Goal: Communication & Community: Share content

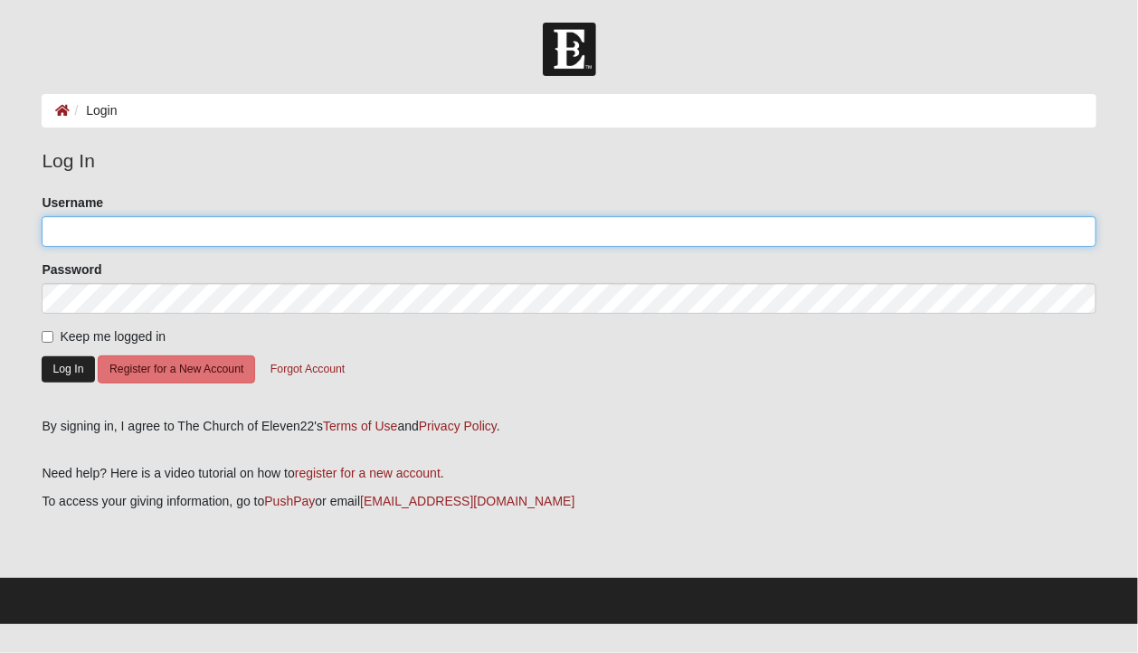
type input "jaxkaren"
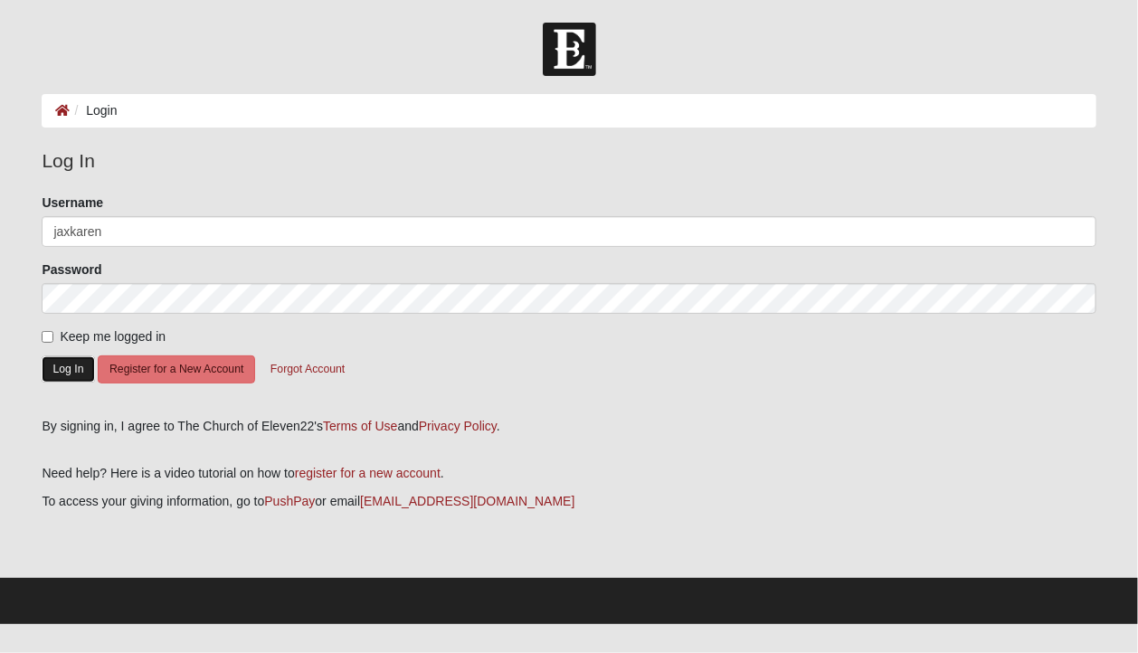
click at [64, 367] on button "Log In" at bounding box center [68, 370] width 52 height 26
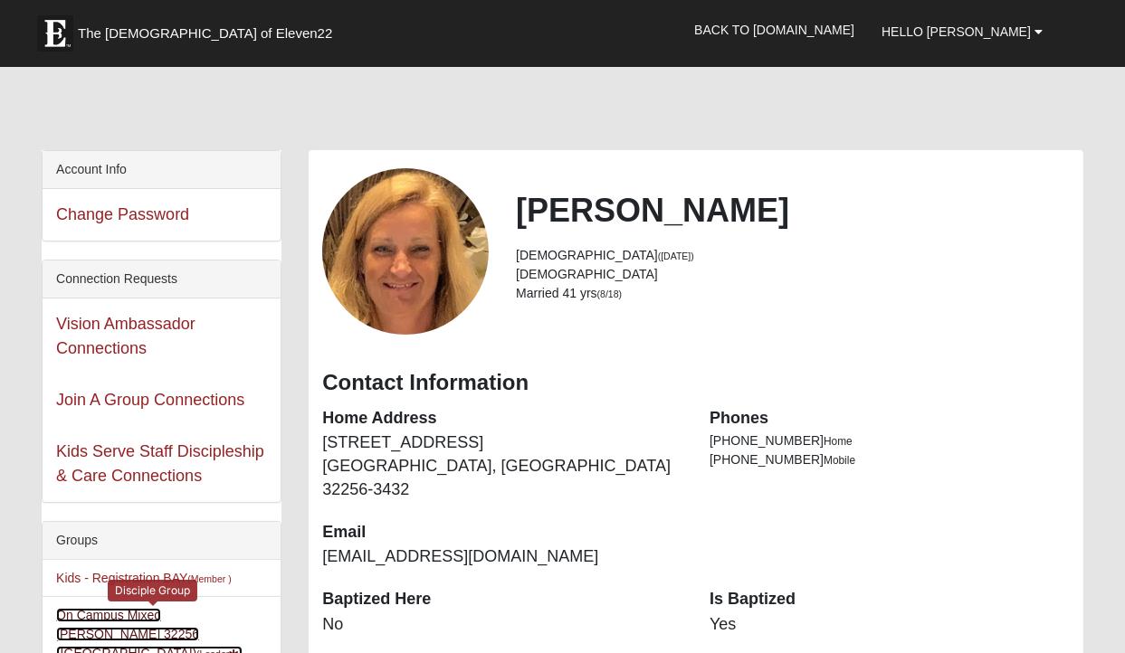
click at [172, 615] on link "On Campus Mixed Sayre 32256 (Baymeadows Campus) (Leader )" at bounding box center [149, 634] width 186 height 52
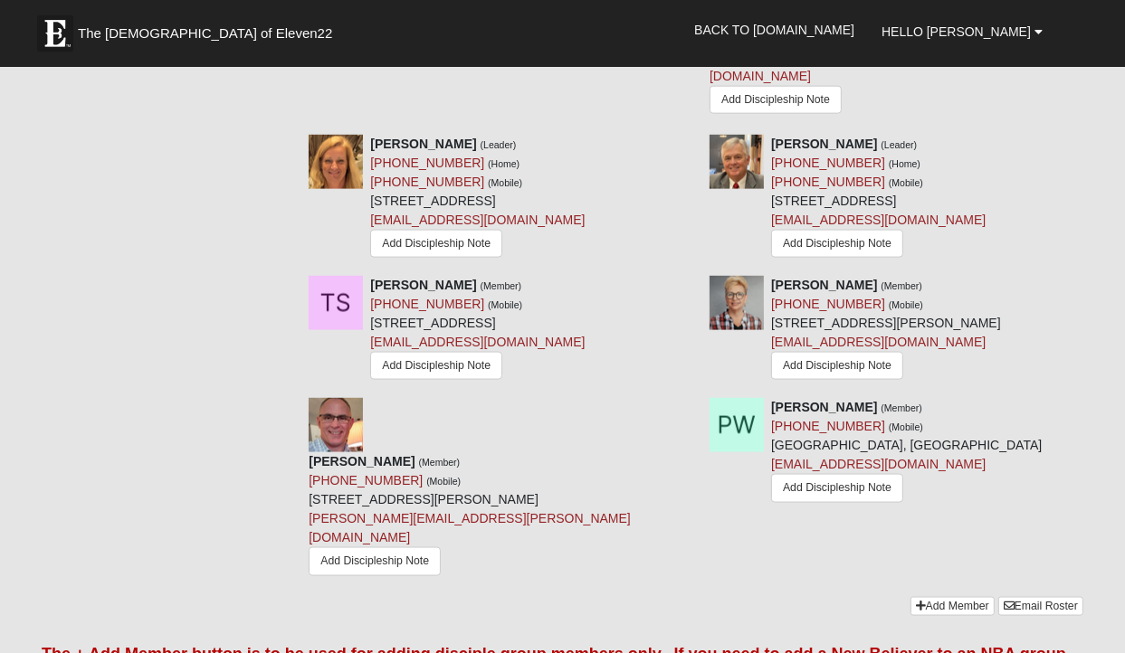
scroll to position [2022, 0]
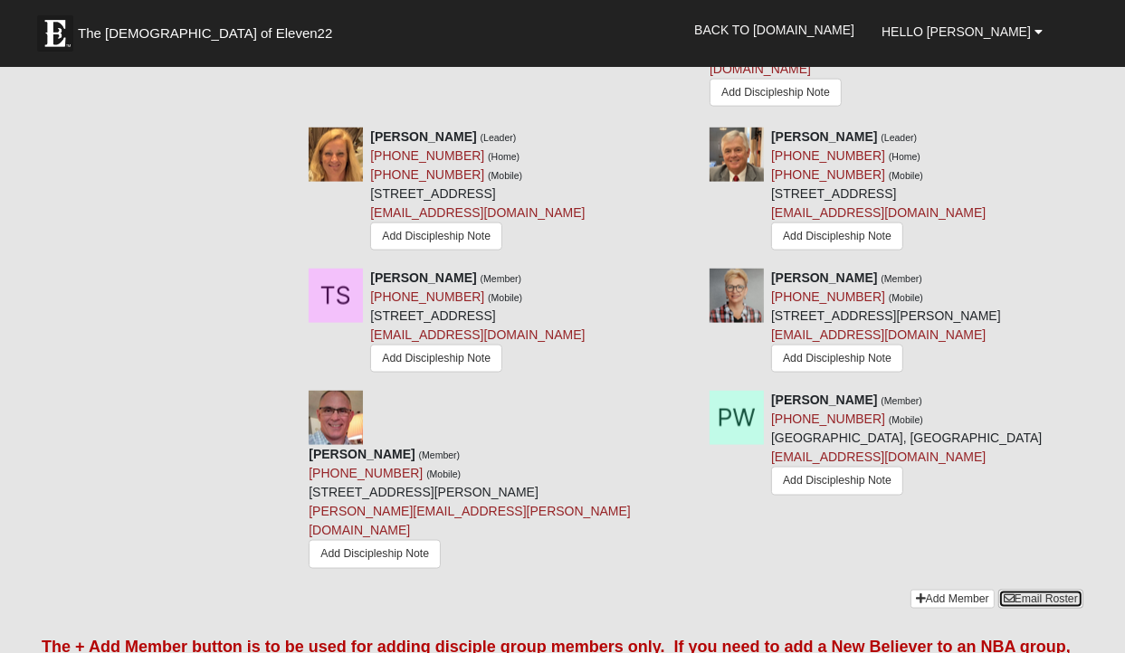
click at [1050, 590] on link "Email Roster" at bounding box center [1040, 599] width 85 height 19
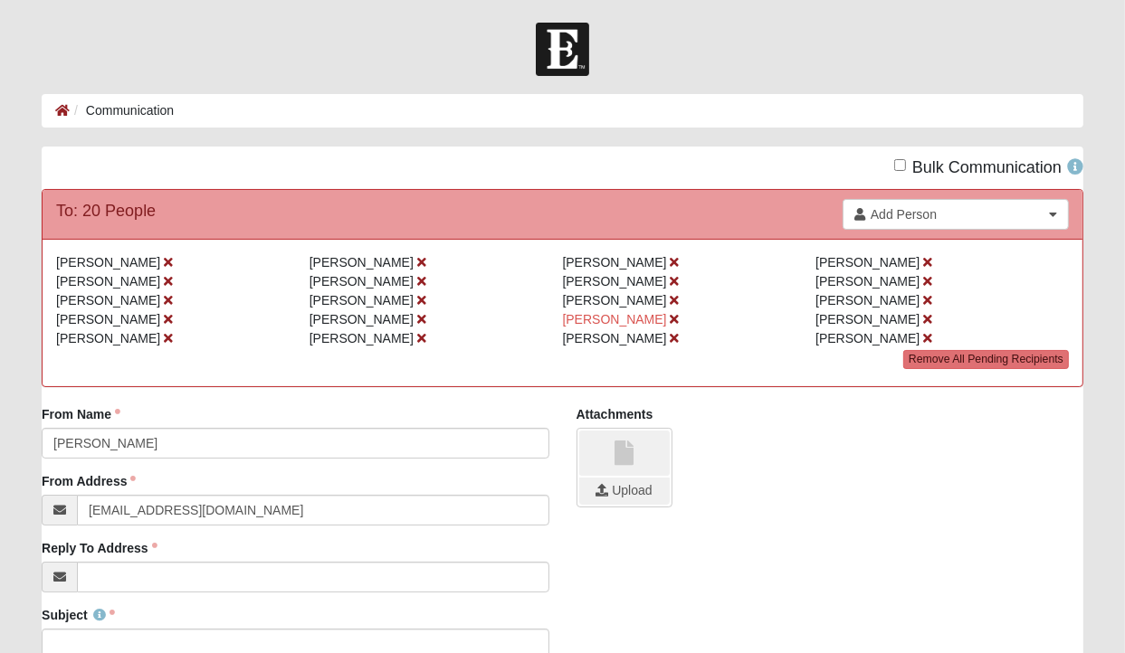
click at [1050, 501] on div "Upload" at bounding box center [829, 468] width 507 height 80
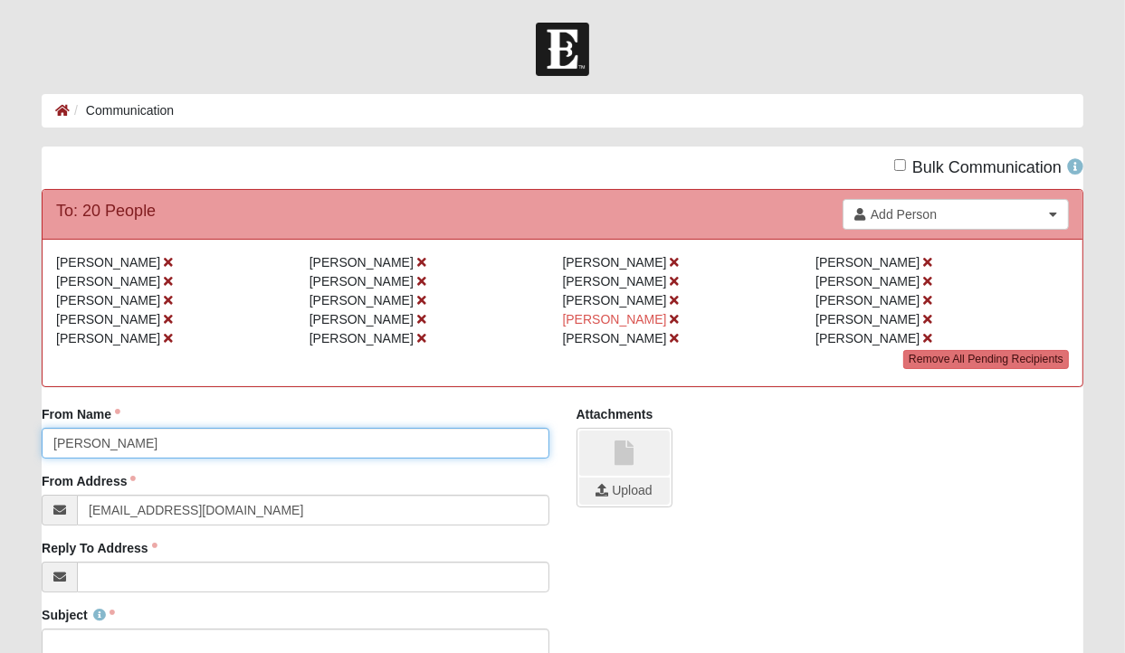
click at [52, 442] on input "[PERSON_NAME]" at bounding box center [295, 443] width 507 height 31
type input "[PERSON_NAME] and [PERSON_NAME]"
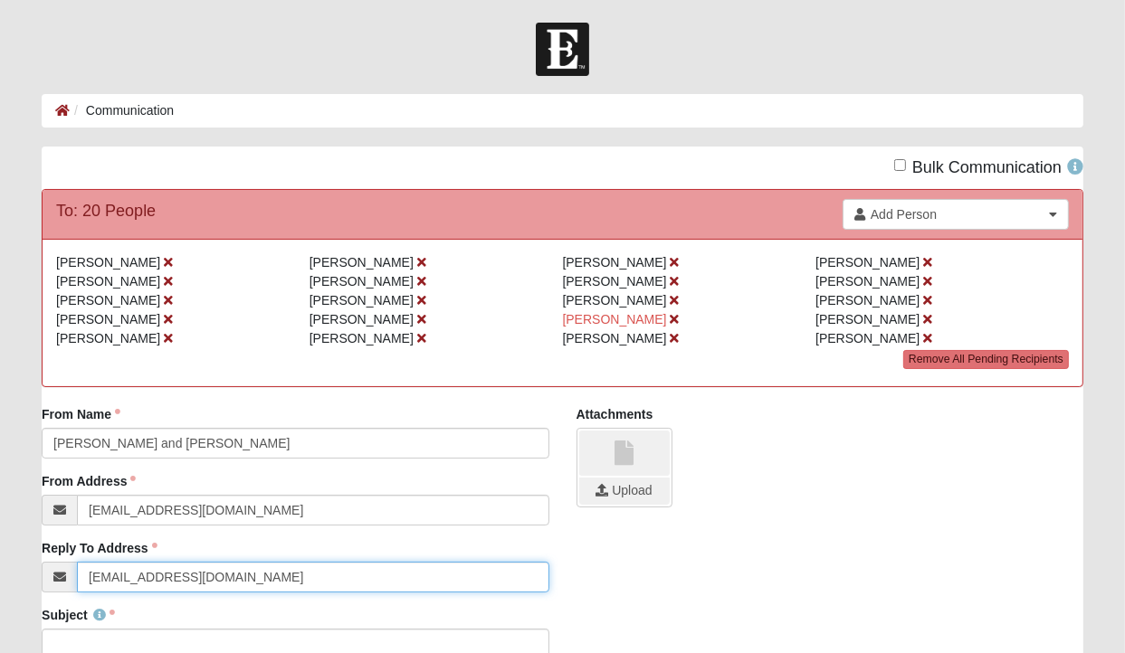
type input "[EMAIL_ADDRESS][DOMAIN_NAME]"
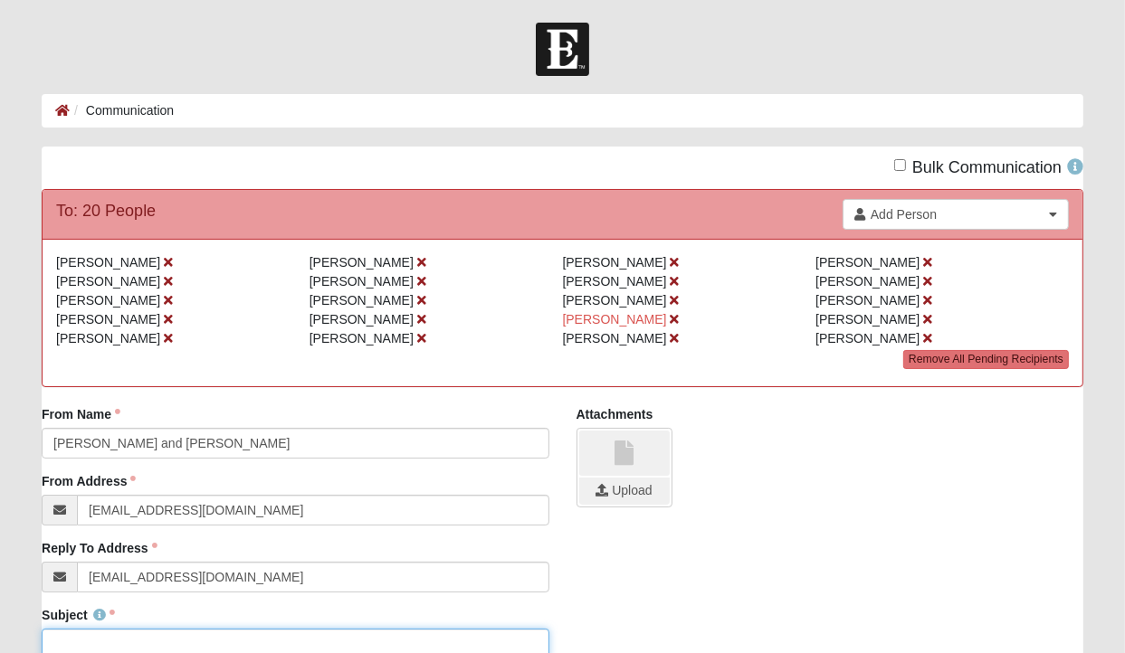
scroll to position [5, 0]
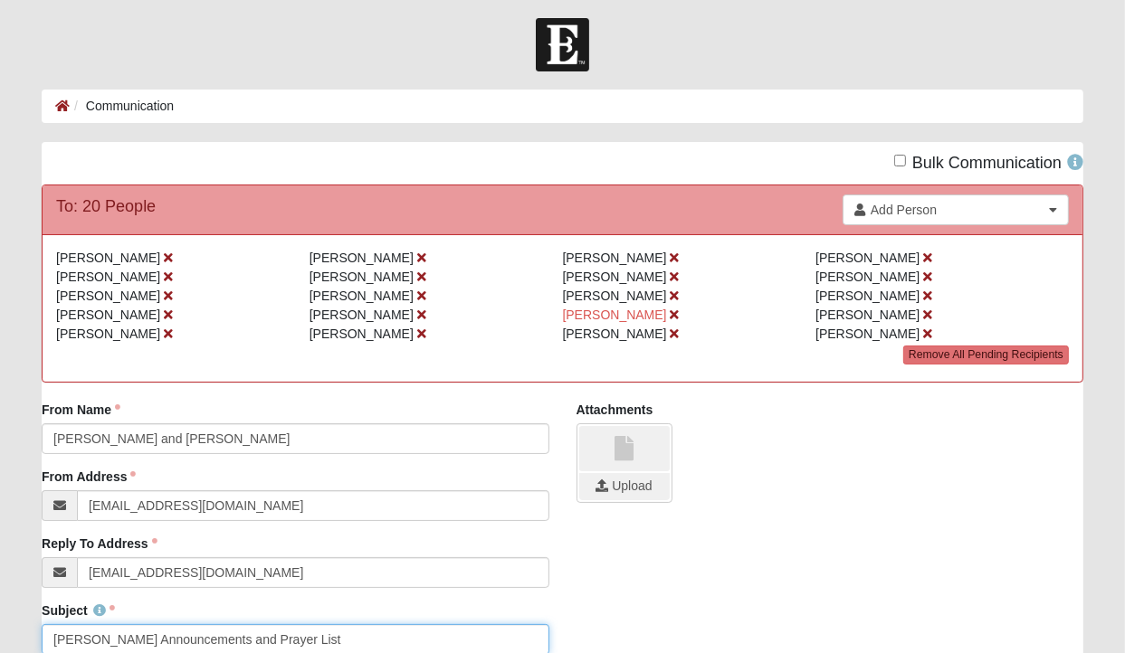
type input "[PERSON_NAME] Announcements and Prayer List"
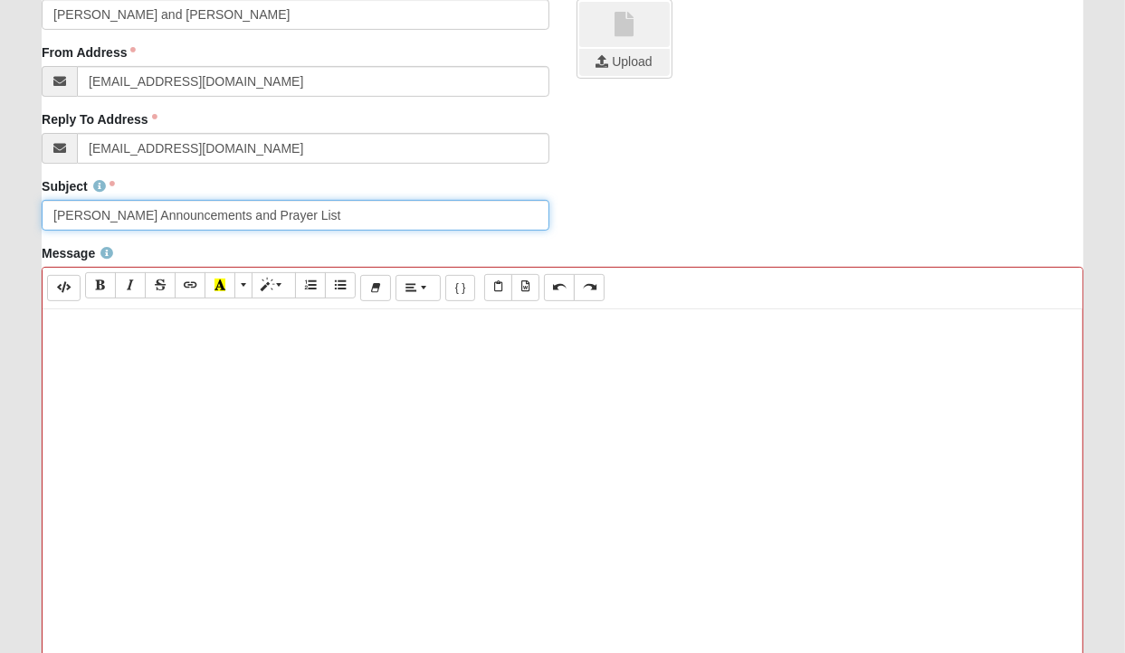
drag, startPoint x: 313, startPoint y: 222, endPoint x: -163, endPoint y: 135, distance: 483.9
click at [0, 135] on html "Hello [PERSON_NAME] My Account Log Out Communication Communication Error" at bounding box center [562, 317] width 1125 height 1493
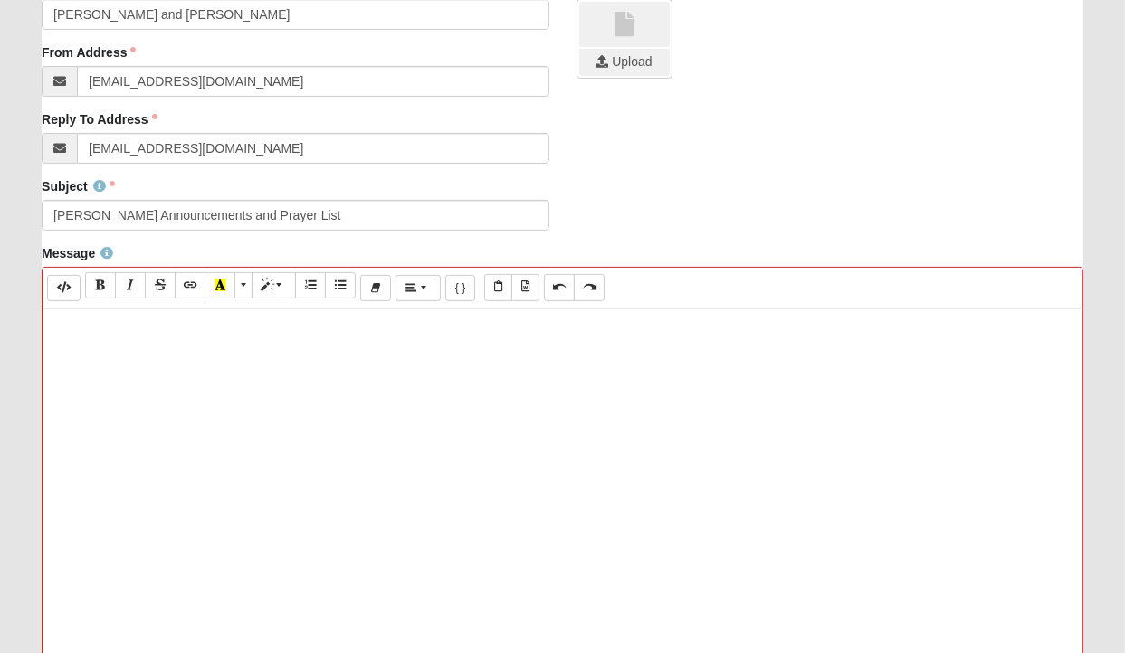
click at [72, 329] on p at bounding box center [563, 328] width 1022 height 19
paste div
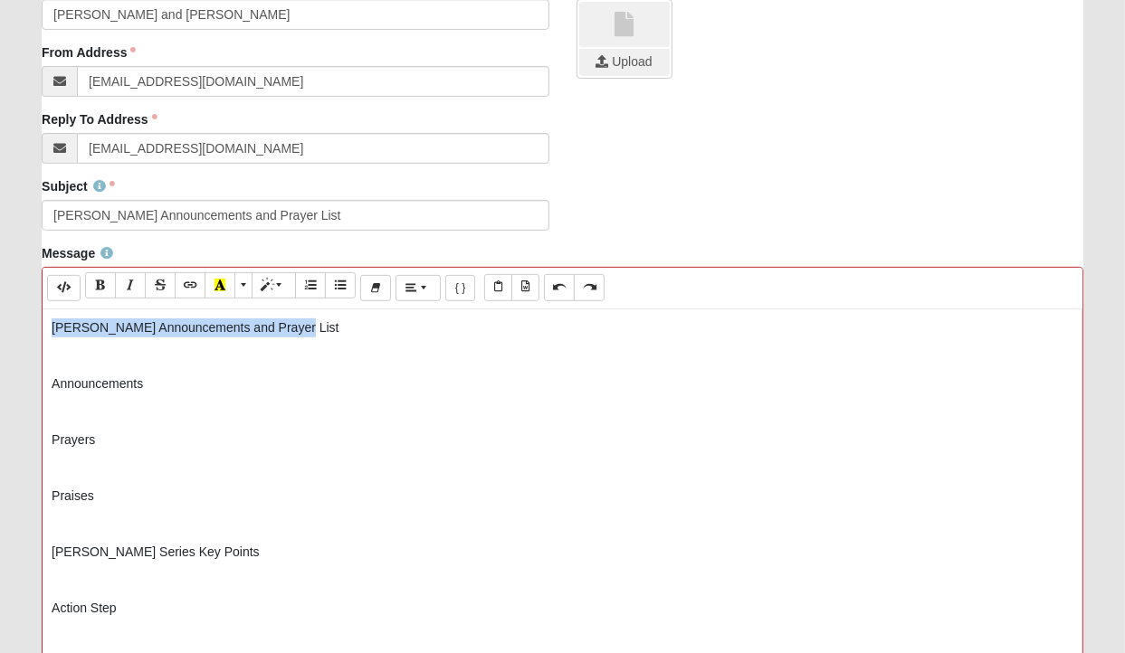
drag, startPoint x: 51, startPoint y: 323, endPoint x: 376, endPoint y: 319, distance: 325.8
click at [376, 319] on div "[PERSON_NAME] Announcements and Prayer List Announcements Prayers Praises [PERS…" at bounding box center [563, 580] width 1040 height 543
click at [98, 387] on p "Announcements" at bounding box center [563, 384] width 1022 height 19
click at [153, 382] on p "Announcements" at bounding box center [563, 384] width 1022 height 19
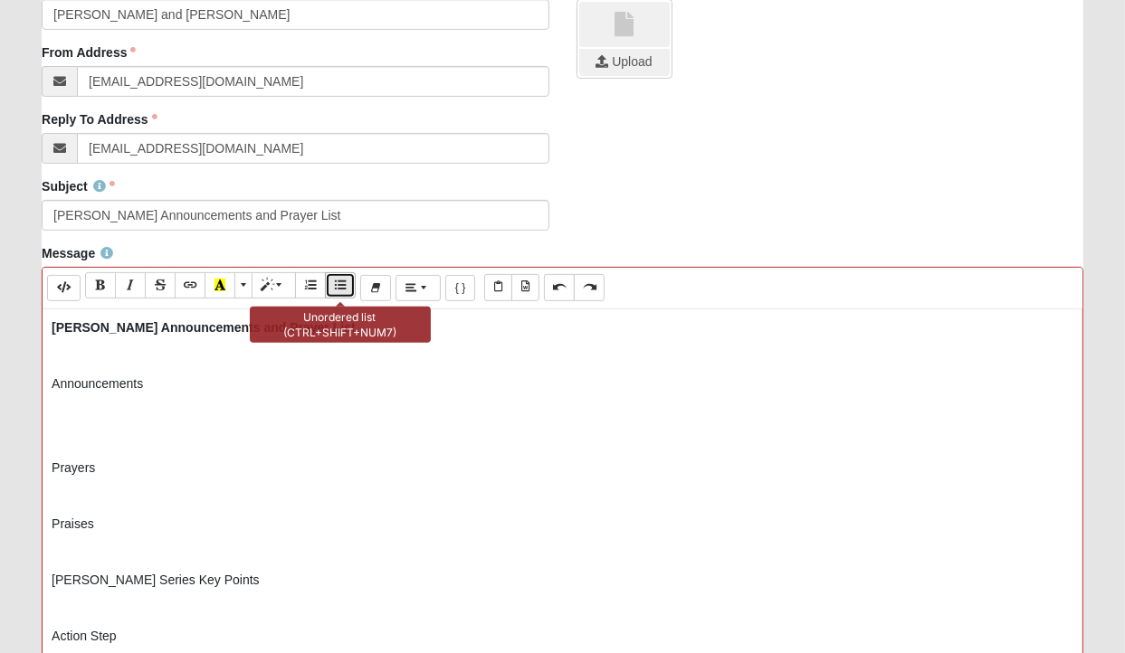
click at [336, 282] on icon "Unordered list (CTRL+SHIFT+NUM7)" at bounding box center [340, 285] width 11 height 13
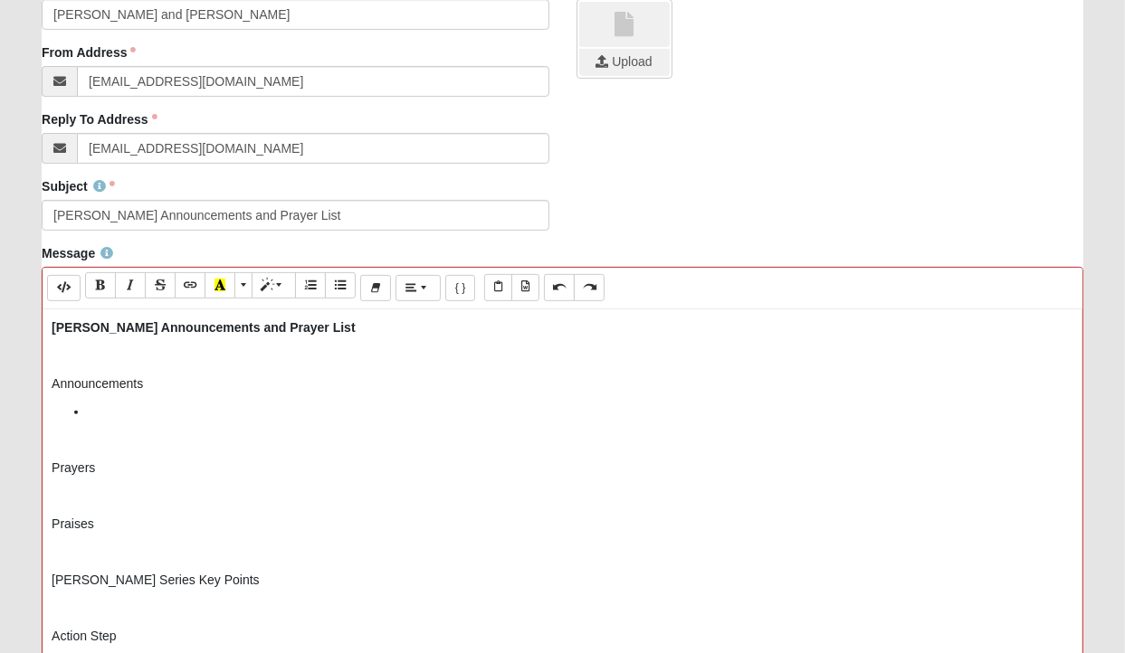
click at [86, 379] on p "Announcements" at bounding box center [563, 384] width 1022 height 19
click at [123, 403] on li at bounding box center [581, 412] width 986 height 19
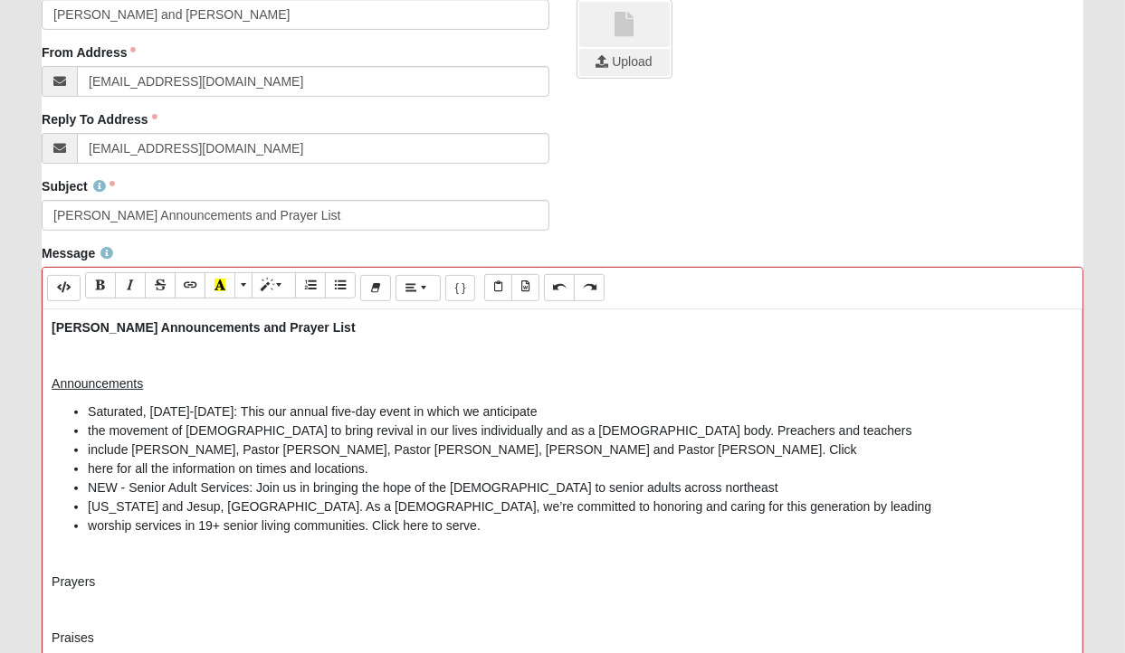
click at [573, 410] on li "Saturated, [DATE]-[DATE]: This our annual five-day event in which we anticipate" at bounding box center [581, 412] width 986 height 19
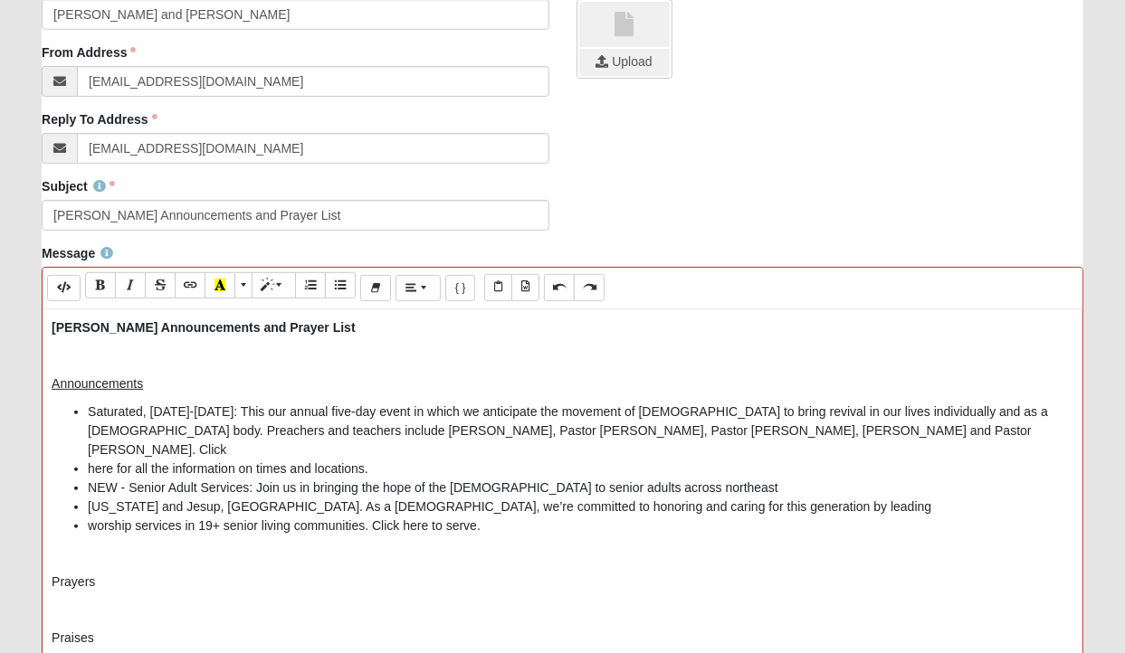
click at [862, 433] on li "Saturated, [DATE]-[DATE]: This our annual five-day event in which we anticipate…" at bounding box center [581, 431] width 986 height 57
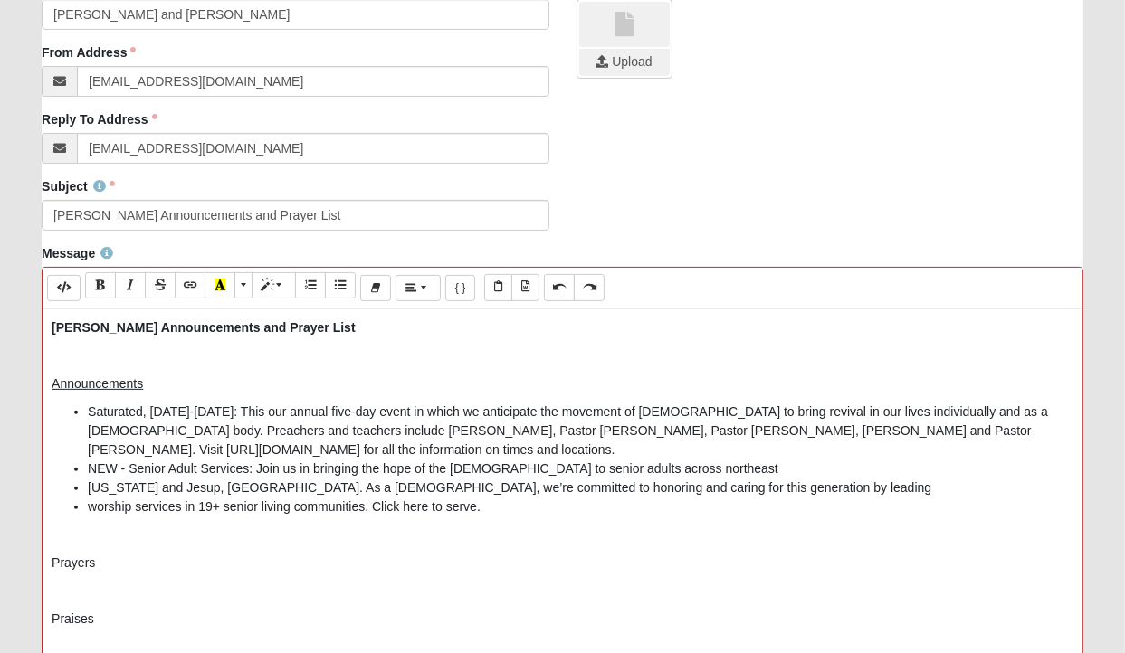
click at [128, 470] on li "NEW - Senior Adult Services: Join us in bringing the hope of the [DEMOGRAPHIC_D…" at bounding box center [581, 469] width 986 height 19
click at [104, 406] on li "Saturated, [DATE]-[DATE]: This our annual five-day event in which we anticipate…" at bounding box center [581, 431] width 986 height 57
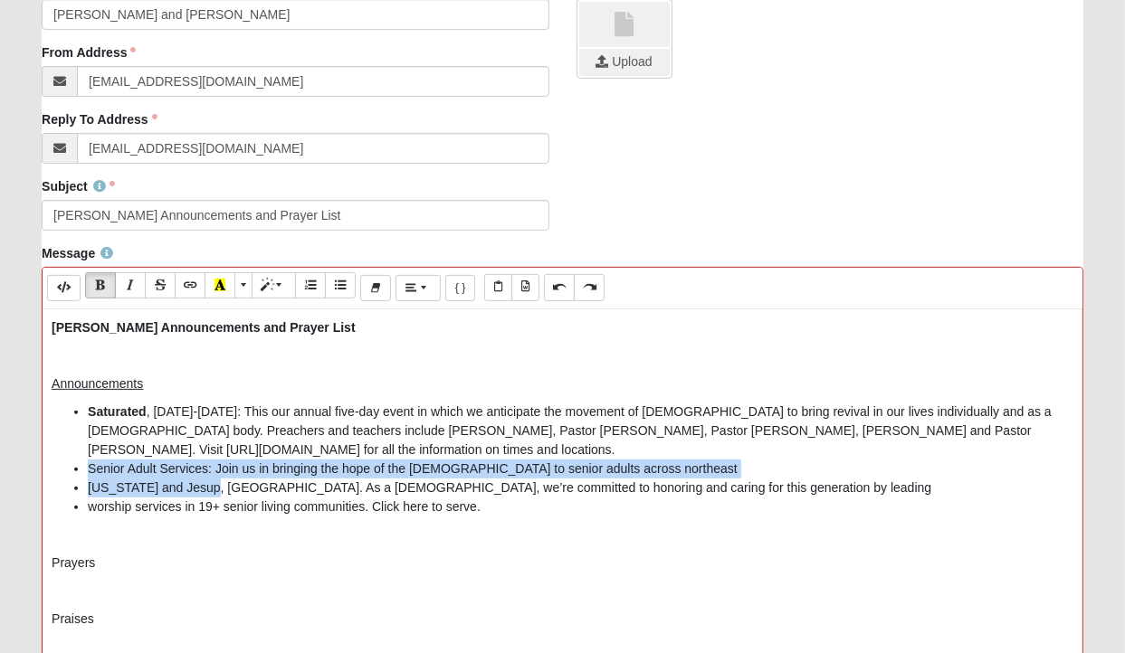
drag, startPoint x: 90, startPoint y: 468, endPoint x: 209, endPoint y: 477, distance: 118.9
click at [209, 477] on ul "Saturated , [DATE]-[DATE]: This our annual five-day event in which we anticipat…" at bounding box center [563, 460] width 1022 height 114
click at [203, 469] on li "Senior Adult Services: Join us in bringing the hope of the [DEMOGRAPHIC_DATA] t…" at bounding box center [581, 469] width 986 height 19
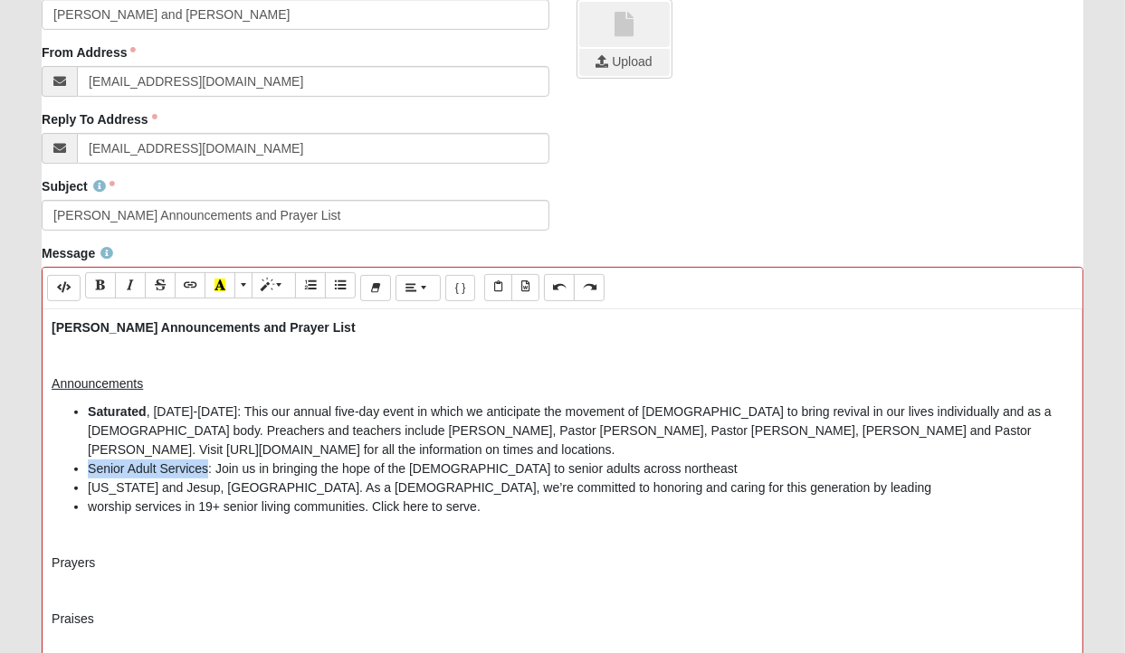
drag, startPoint x: 207, startPoint y: 468, endPoint x: 71, endPoint y: 462, distance: 135.9
click at [71, 462] on ul "Saturated , [DATE]-[DATE]: This our annual five-day event in which we anticipat…" at bounding box center [563, 460] width 1022 height 114
click at [654, 464] on li "Senior Adult Services : Join us in bringing the hope of the [DEMOGRAPHIC_DATA] …" at bounding box center [581, 469] width 986 height 19
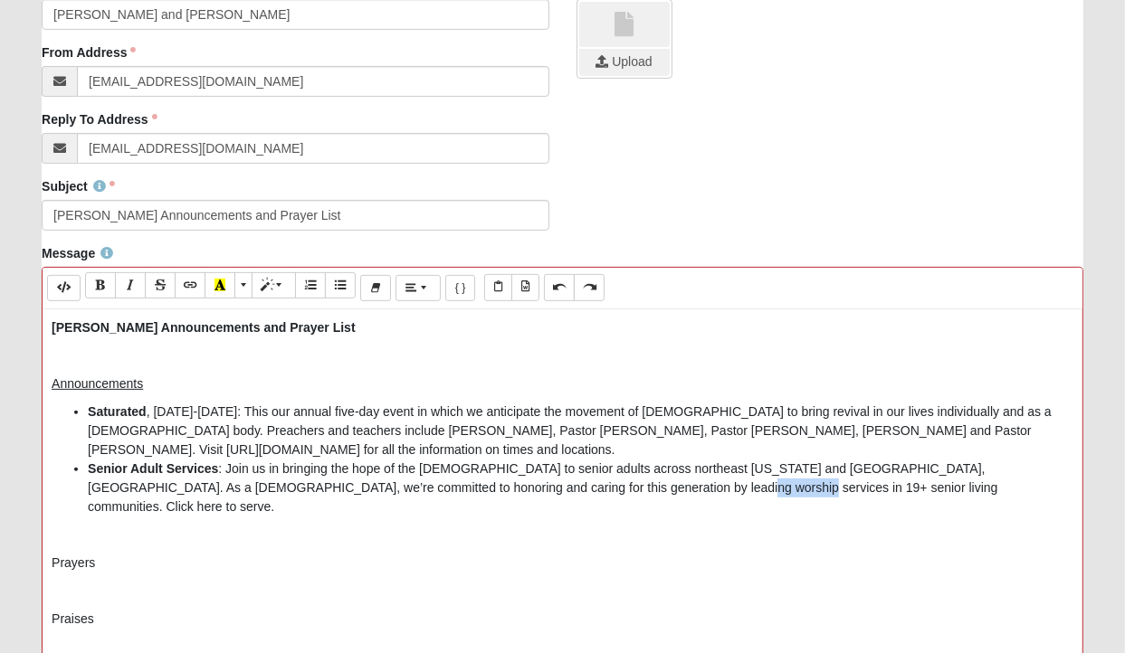
drag, startPoint x: 575, startPoint y: 486, endPoint x: 633, endPoint y: 490, distance: 58.0
click at [633, 490] on li "Senior Adult Services : Join us in bringing the hope of the [DEMOGRAPHIC_DATA] …" at bounding box center [581, 488] width 986 height 57
click at [124, 554] on p "Prayers" at bounding box center [563, 563] width 1022 height 19
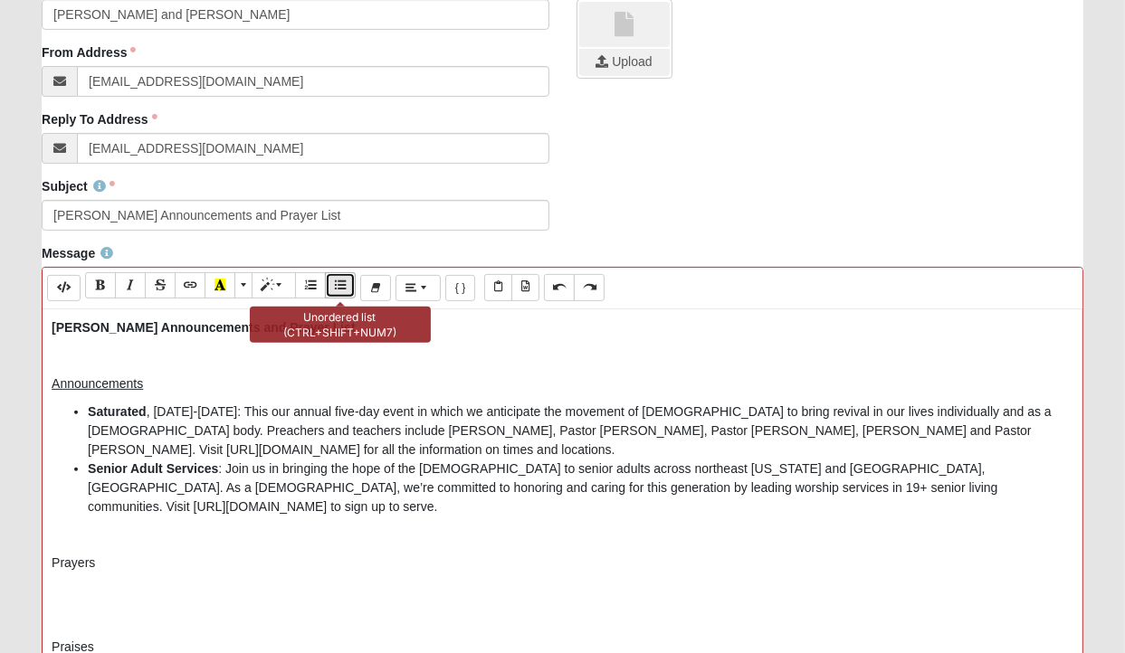
click at [335, 283] on icon "Unordered list (CTRL+SHIFT+NUM7)" at bounding box center [340, 285] width 11 height 13
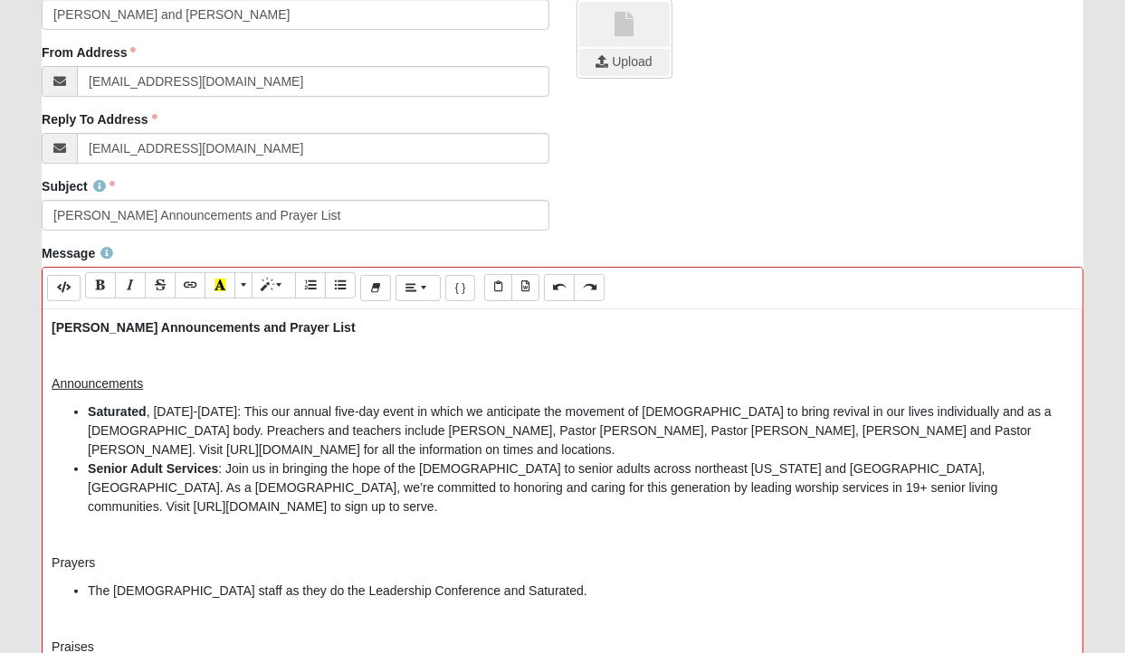
click at [87, 582] on ul "The [DEMOGRAPHIC_DATA] staff as they do the Leadership Conference and Saturated." at bounding box center [563, 591] width 1022 height 19
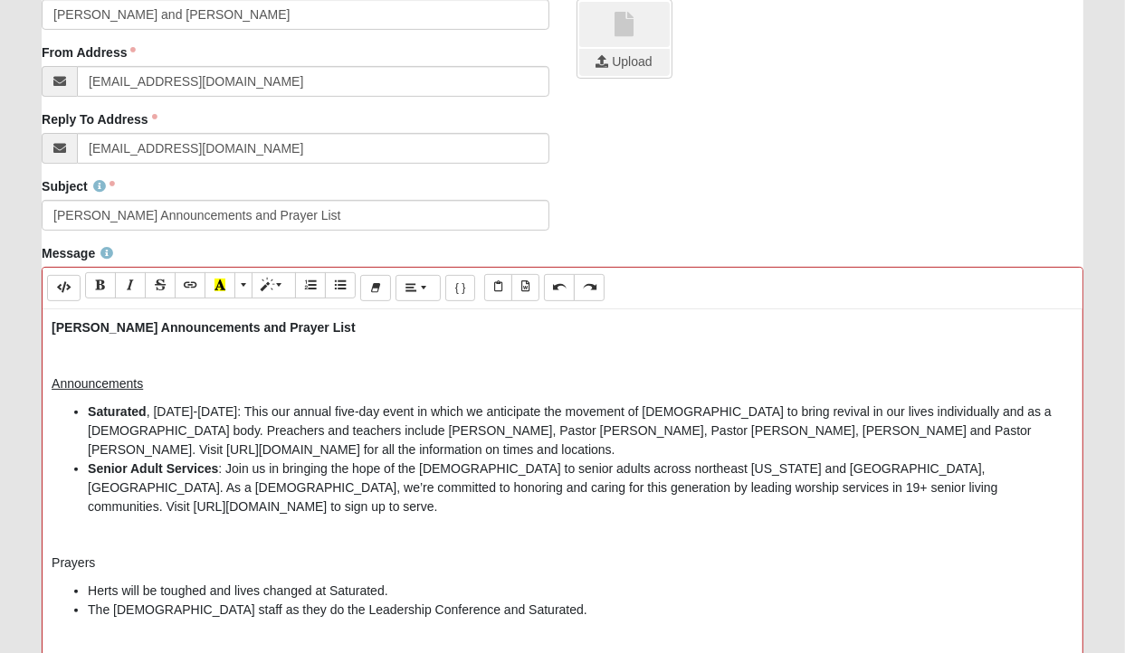
click at [341, 582] on li "Herts will be toughed and lives changed at Saturated." at bounding box center [581, 591] width 986 height 19
drag, startPoint x: 113, startPoint y: 592, endPoint x: 181, endPoint y: 587, distance: 68.0
click at [181, 601] on li "The [DEMOGRAPHIC_DATA] staff as they do the Leadership Conference and Saturated." at bounding box center [581, 610] width 986 height 19
click at [509, 601] on li "The [DEMOGRAPHIC_DATA] staff as they do the Leadership Conference and Saturated." at bounding box center [581, 610] width 986 height 19
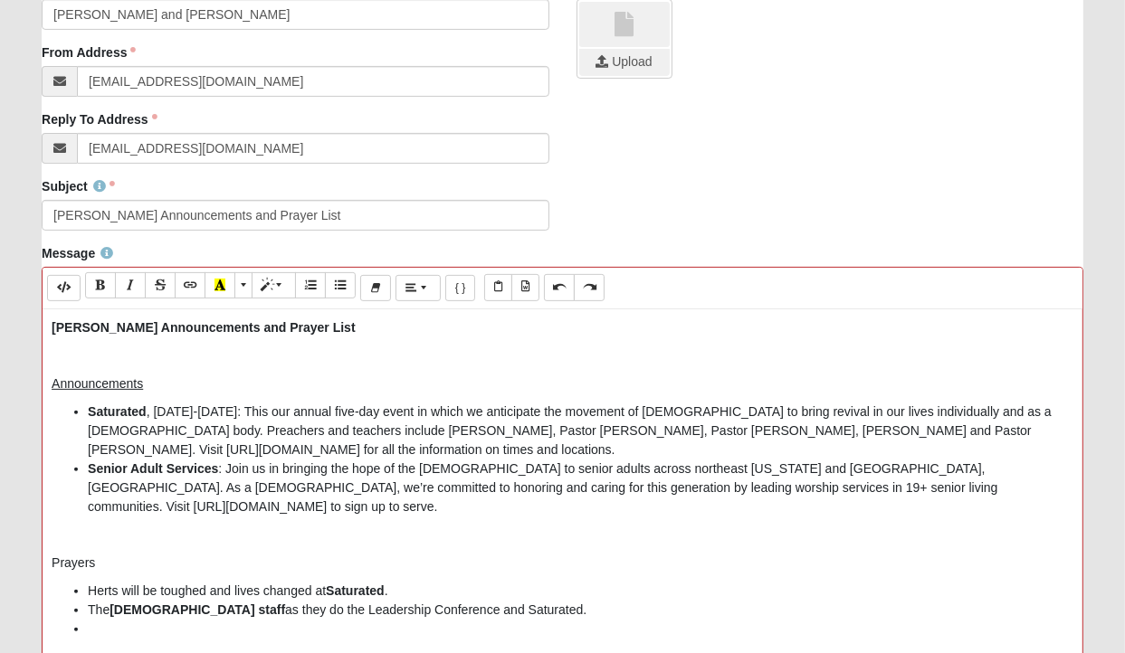
click at [72, 554] on p "Prayers" at bounding box center [563, 563] width 1022 height 19
click at [113, 620] on li at bounding box center [581, 629] width 986 height 19
drag, startPoint x: 87, startPoint y: 610, endPoint x: 167, endPoint y: 613, distance: 79.7
click at [167, 613] on ul "Herts will be toughed and lives changed at Saturated . The [DEMOGRAPHIC_DATA] s…" at bounding box center [563, 610] width 1022 height 57
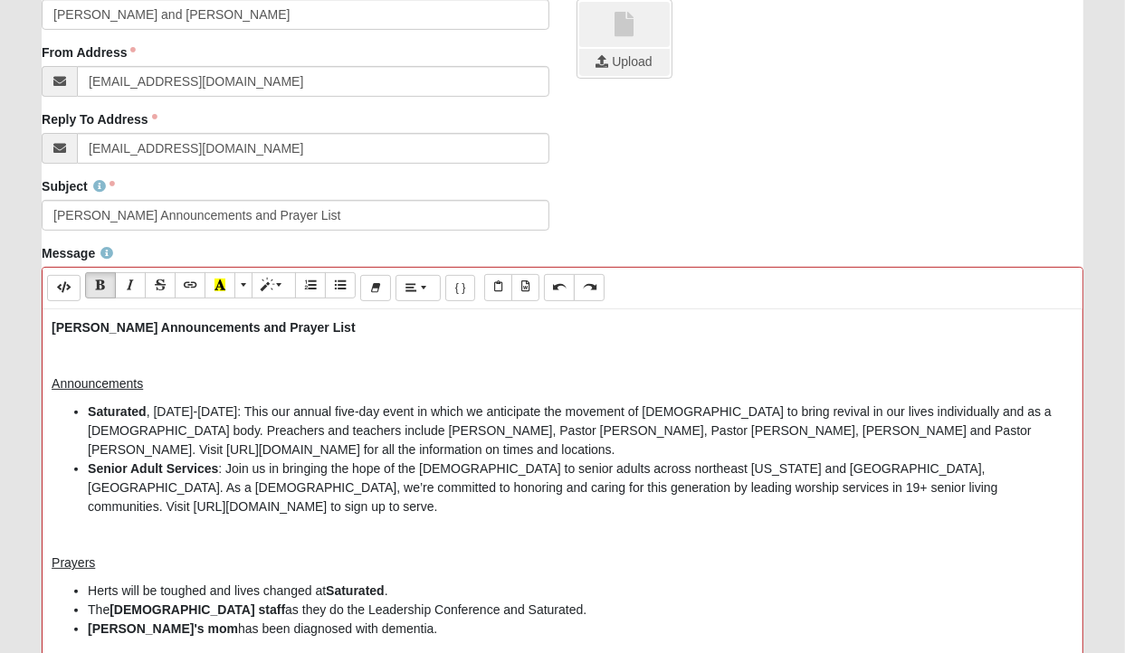
click at [395, 620] on li "[PERSON_NAME]'s mom has been diagnosed with dementia." at bounding box center [581, 629] width 986 height 19
drag, startPoint x: 128, startPoint y: 629, endPoint x: 326, endPoint y: 620, distance: 198.4
click at [329, 639] on li "[PERSON_NAME] tweaked hos back again." at bounding box center [581, 648] width 986 height 19
click at [196, 639] on li "[PERSON_NAME] tweaked hos back again." at bounding box center [581, 648] width 986 height 19
click at [281, 639] on li "[PERSON_NAME] tweaked his back again." at bounding box center [581, 648] width 986 height 19
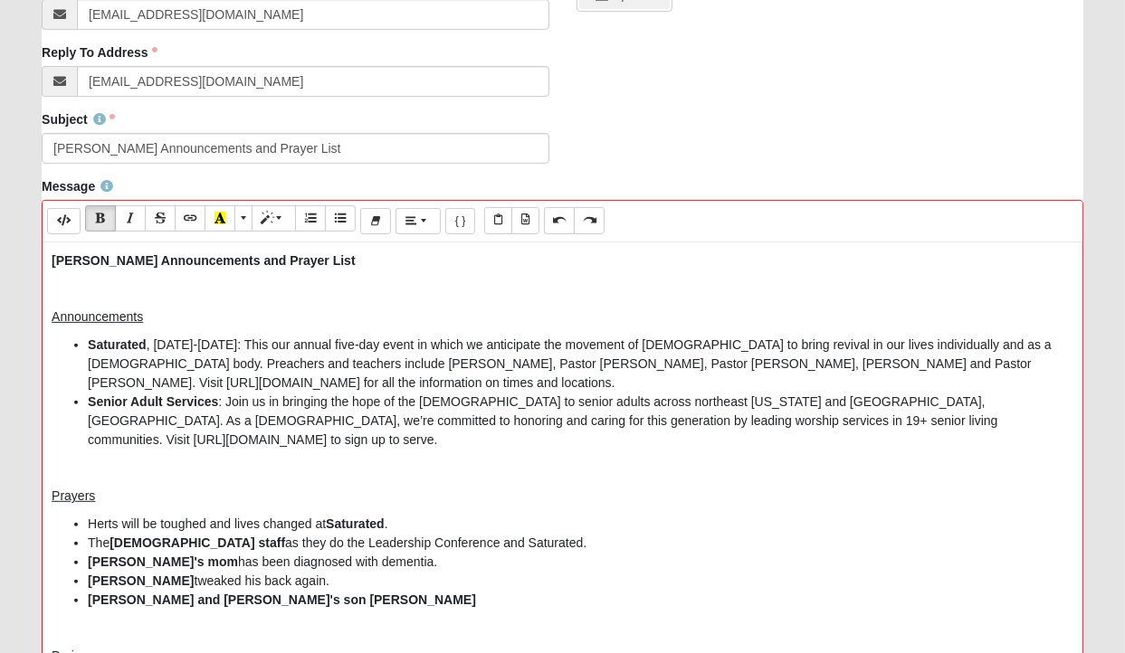
scroll to position [514, 0]
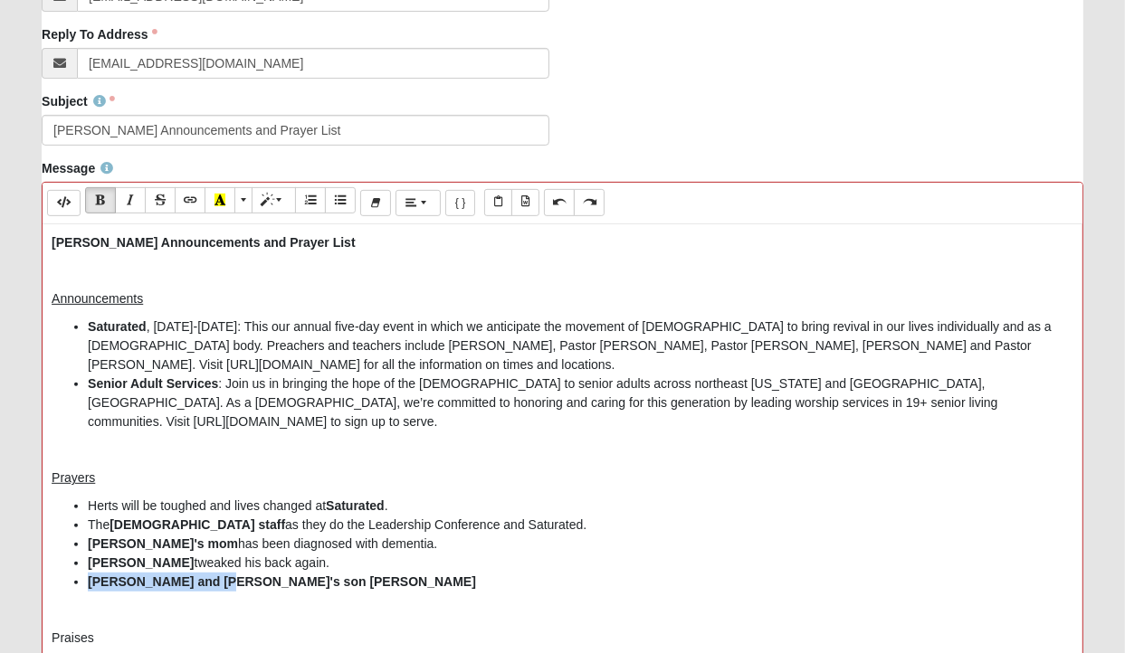
drag, startPoint x: 114, startPoint y: 558, endPoint x: 214, endPoint y: 564, distance: 99.7
click at [214, 564] on ul "Herts will be toughed and lives changed at Saturated . The [DEMOGRAPHIC_DATA] s…" at bounding box center [563, 544] width 1022 height 95
click at [253, 573] on li "[PERSON_NAME] and [PERSON_NAME]'s son [PERSON_NAME]" at bounding box center [581, 582] width 986 height 19
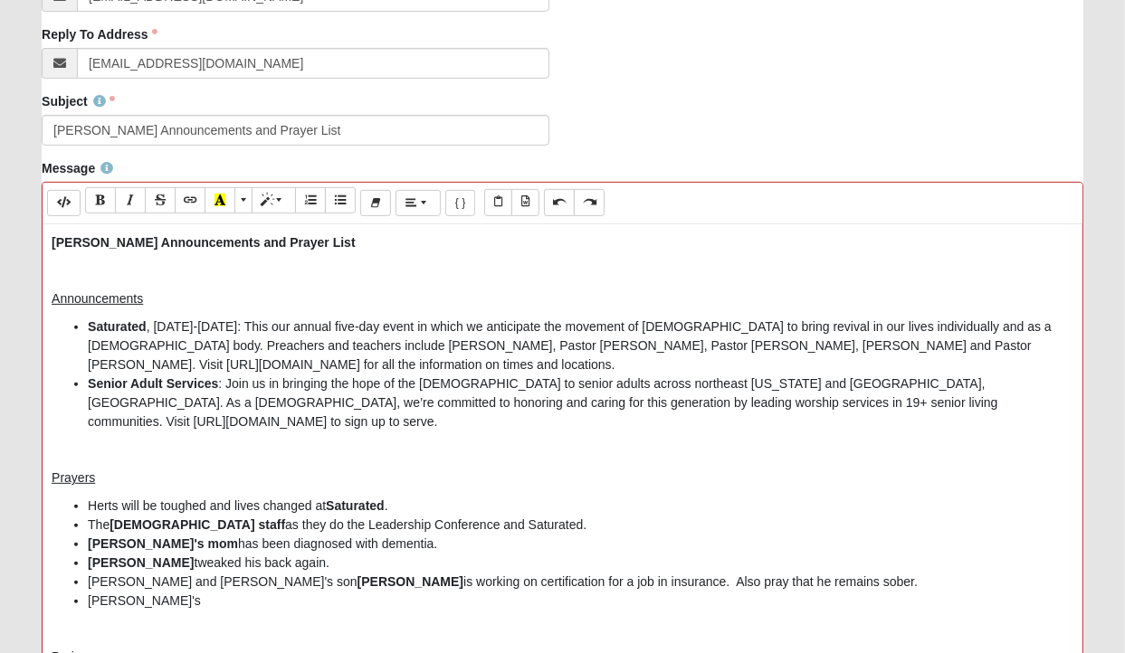
click at [100, 497] on li "Herts will be toughed and lives changed at Saturated ." at bounding box center [581, 506] width 986 height 19
click at [142, 592] on li "[PERSON_NAME]'s" at bounding box center [581, 601] width 986 height 19
click at [361, 592] on li "[PERSON_NAME]'s aunt's house has a contract. Pray that it will go through witho…" at bounding box center [581, 601] width 986 height 19
click at [665, 592] on li "[PERSON_NAME]'s aunt's house has a contract. Pray that the sale will go through…" at bounding box center [581, 601] width 986 height 19
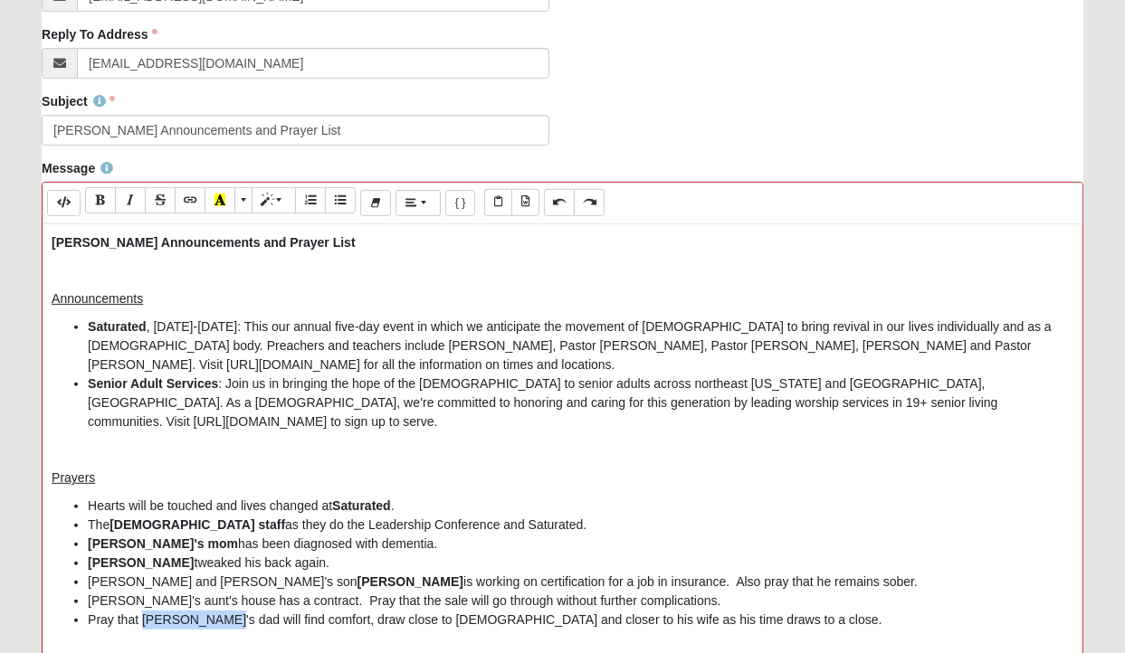
drag, startPoint x: 144, startPoint y: 597, endPoint x: 210, endPoint y: 598, distance: 66.1
click at [210, 611] on li "Pray that [PERSON_NAME]'s dad will find comfort, draw close to [DEMOGRAPHIC_DAT…" at bounding box center [581, 620] width 986 height 19
click at [745, 611] on li "Pray that [PERSON_NAME]'s dad will find comfort, draw close to [DEMOGRAPHIC_DAT…" at bounding box center [581, 620] width 986 height 19
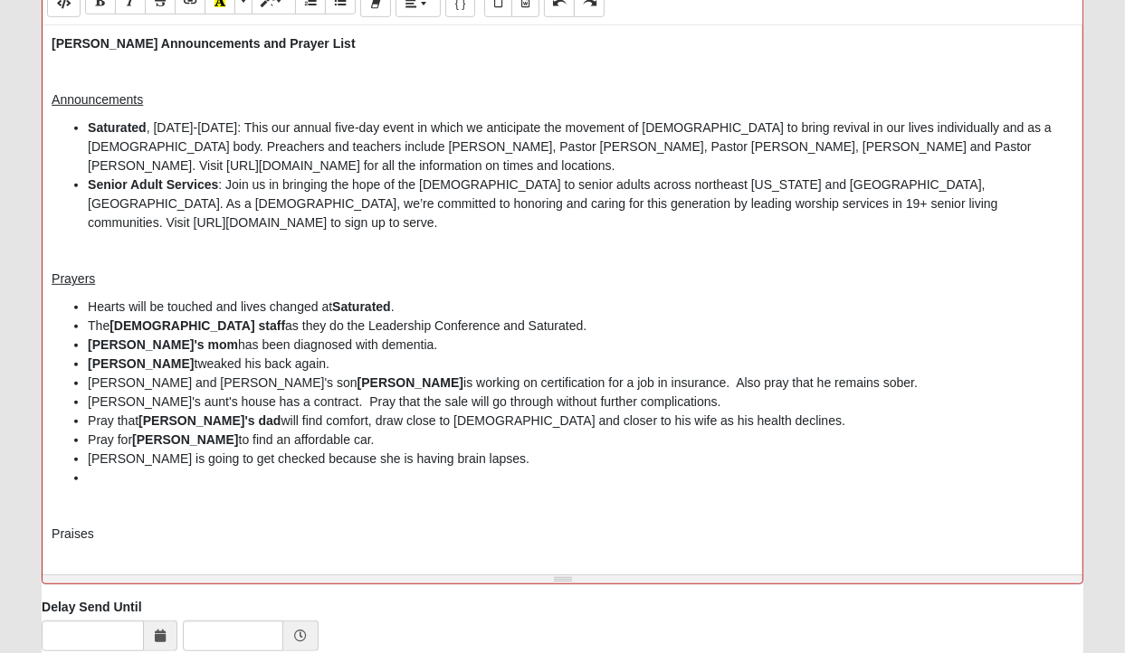
scroll to position [716, 0]
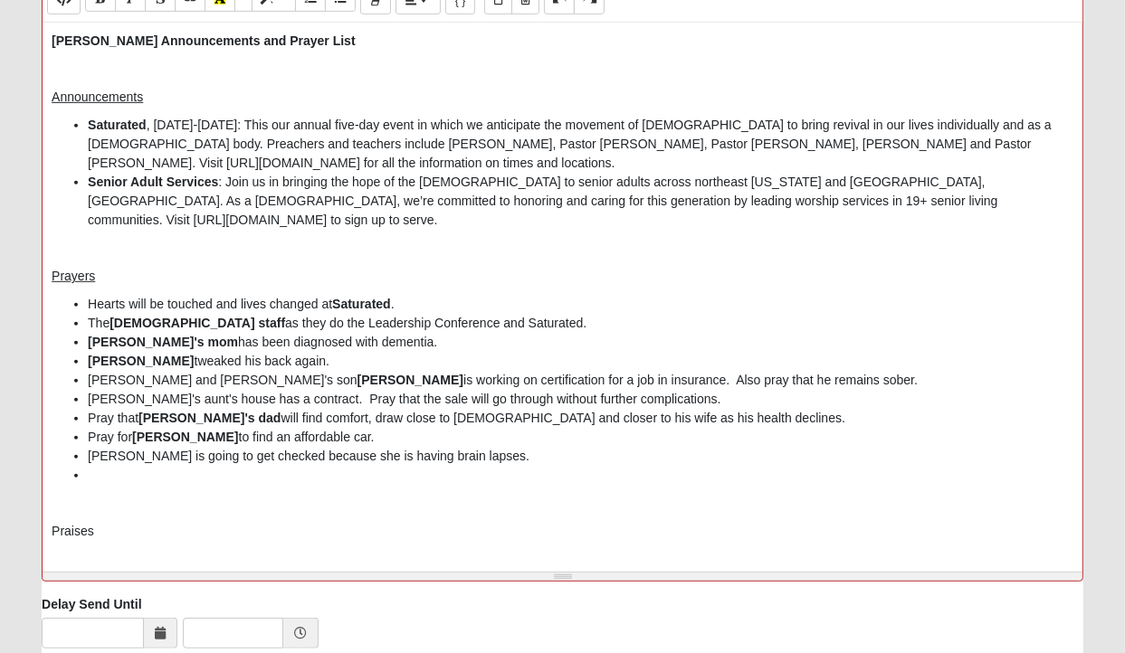
click at [499, 447] on li "[PERSON_NAME] is going to get checked because she is having brain lapses." at bounding box center [581, 456] width 986 height 19
click at [127, 503] on p "Praises" at bounding box center [563, 512] width 1022 height 19
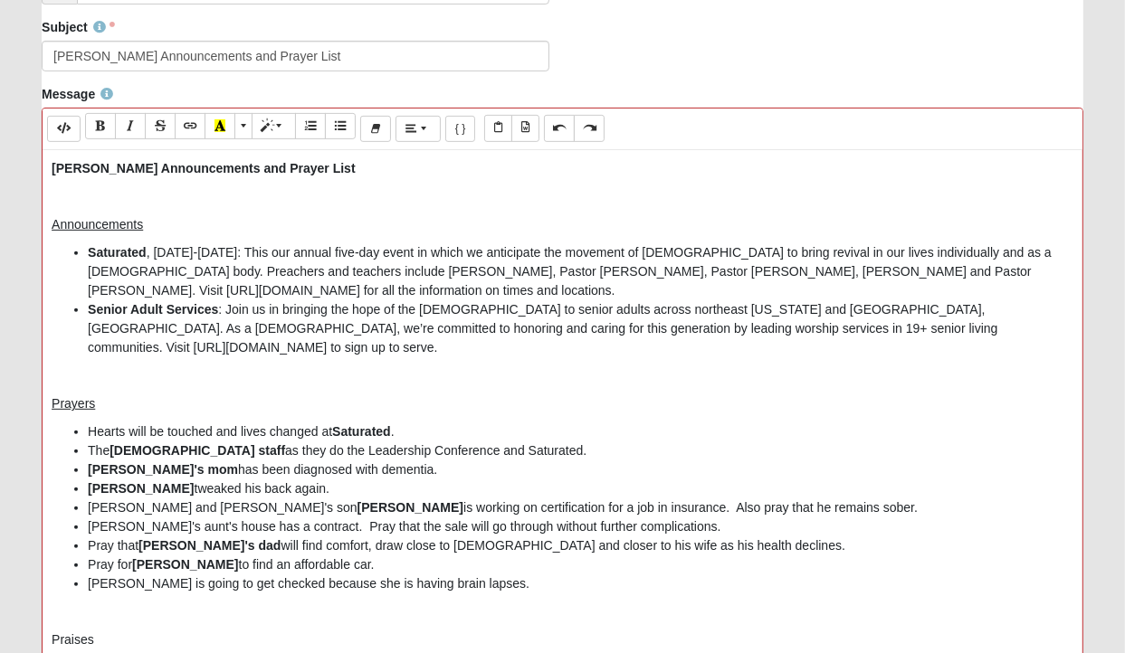
scroll to position [514, 0]
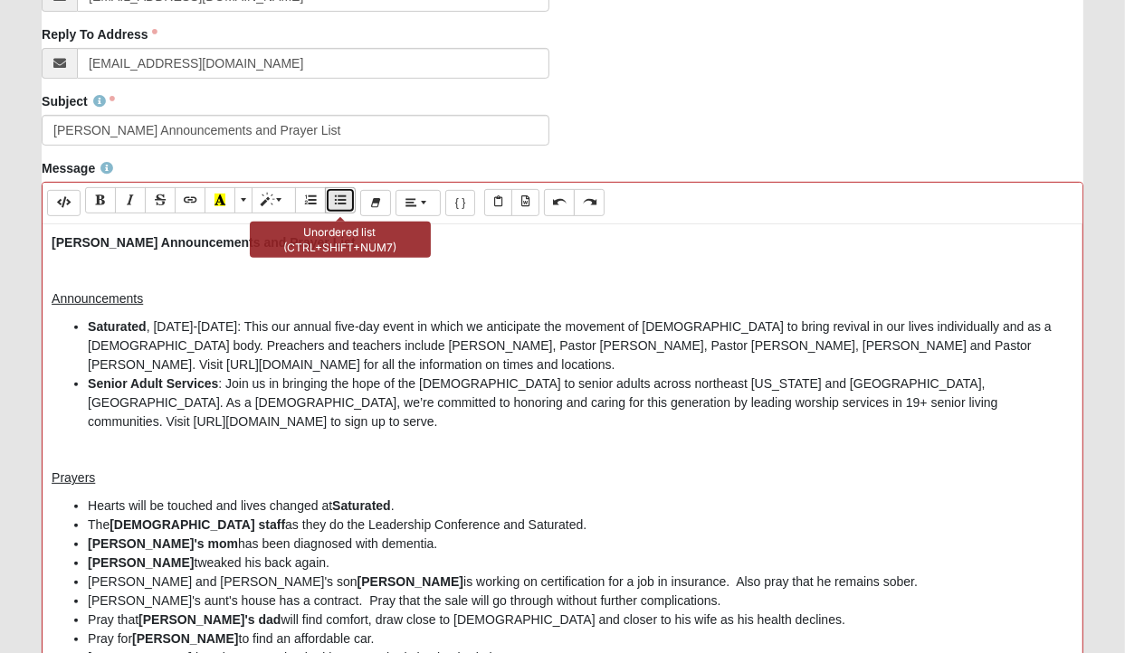
click at [336, 194] on icon "Unordered list (CTRL+SHIFT+NUM7)" at bounding box center [340, 200] width 11 height 13
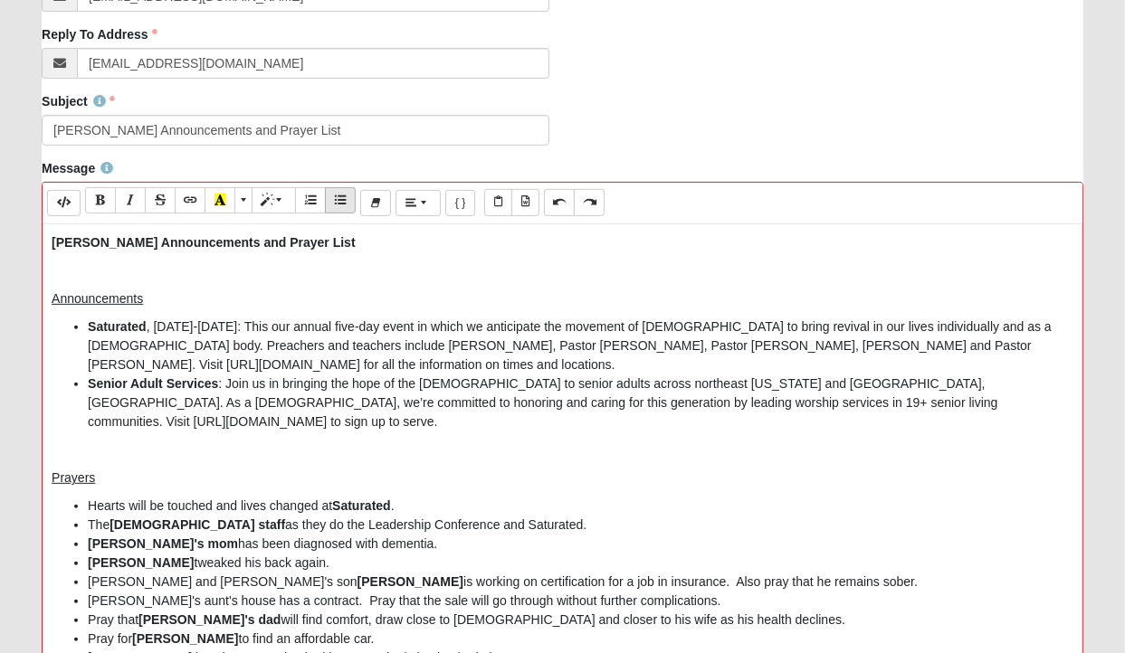
scroll to position [838, 0]
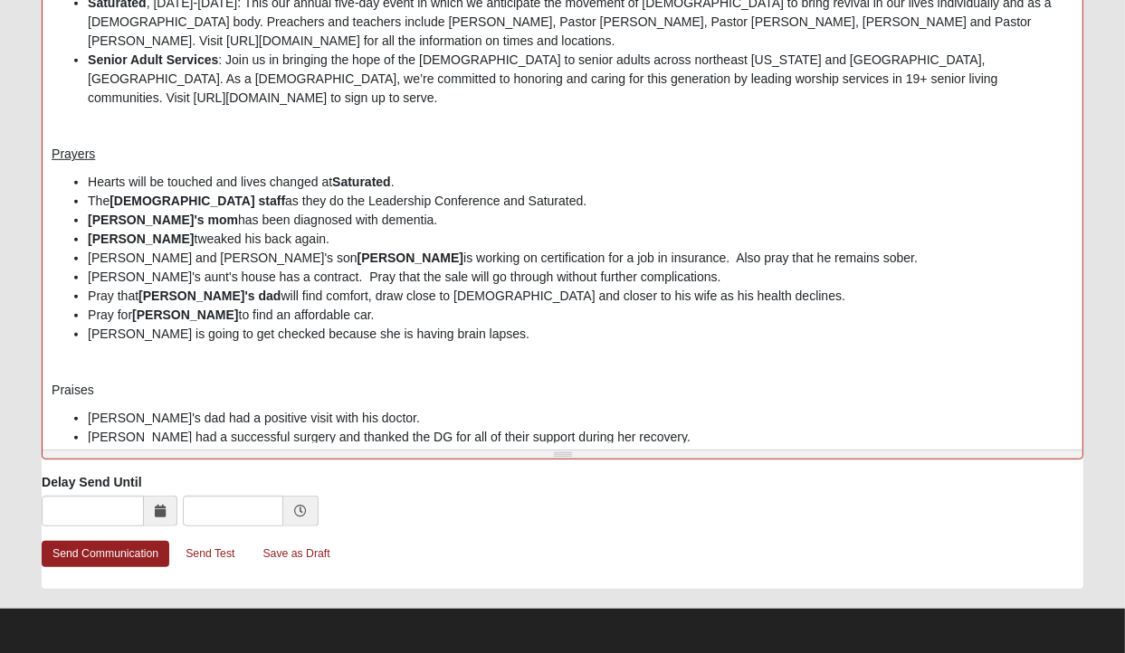
click at [70, 381] on p "Praises" at bounding box center [563, 390] width 1022 height 19
click at [672, 428] on li "[PERSON_NAME] had a successful surgery and thanked the DG for all of their supp…" at bounding box center [581, 437] width 986 height 19
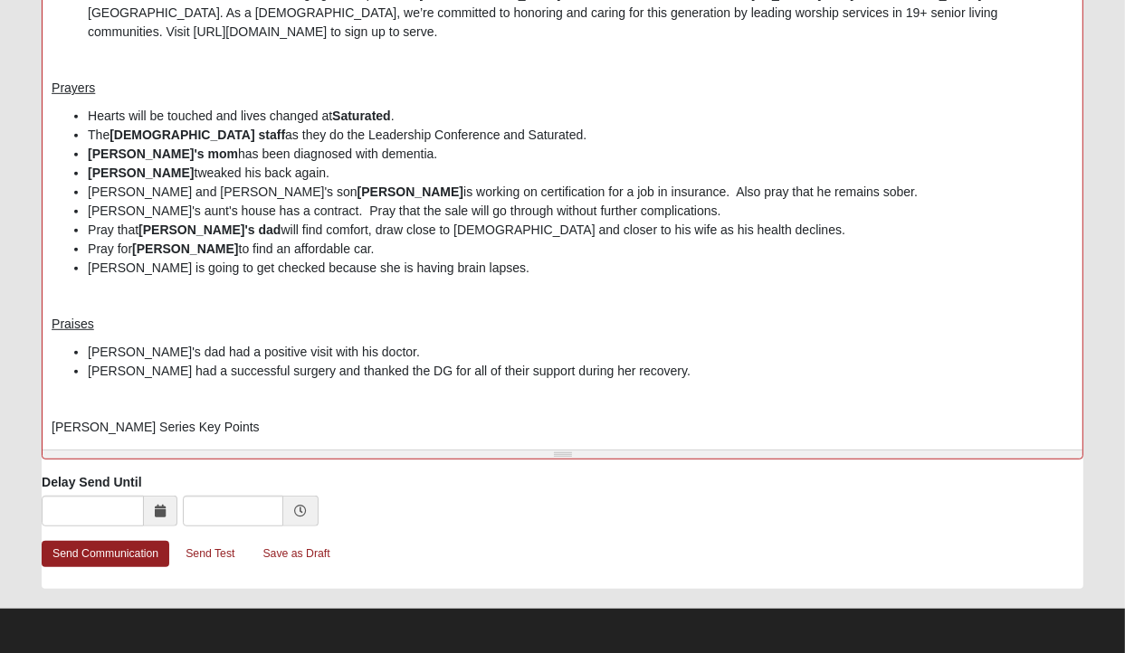
scroll to position [94, 0]
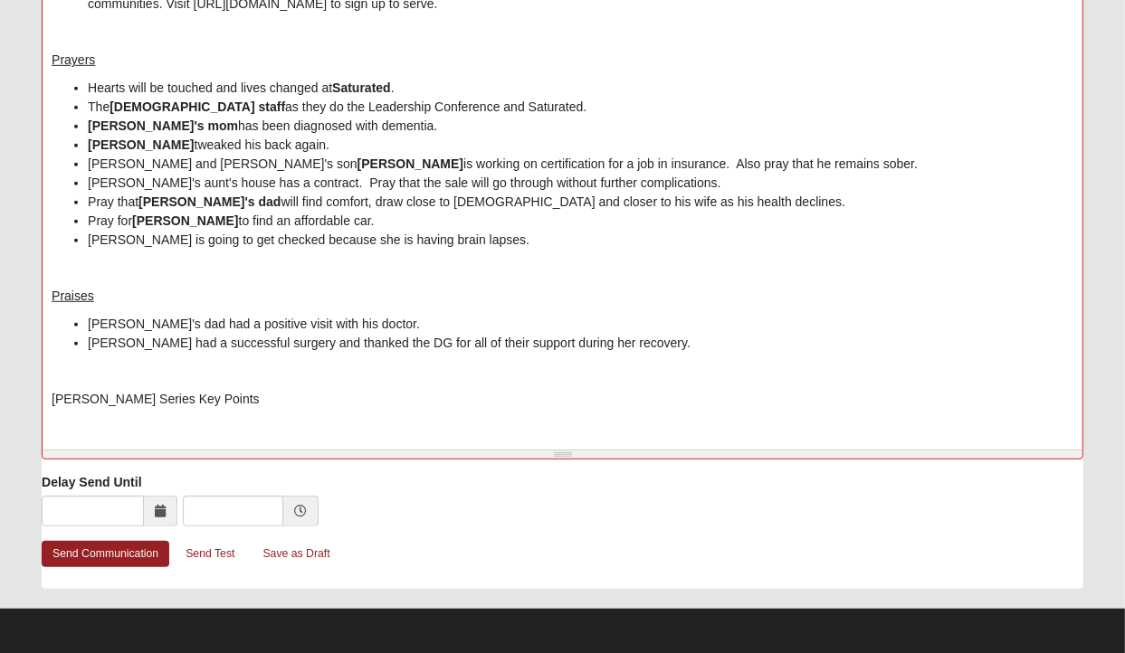
click at [205, 390] on p "[PERSON_NAME] Series Key Points" at bounding box center [563, 399] width 1022 height 19
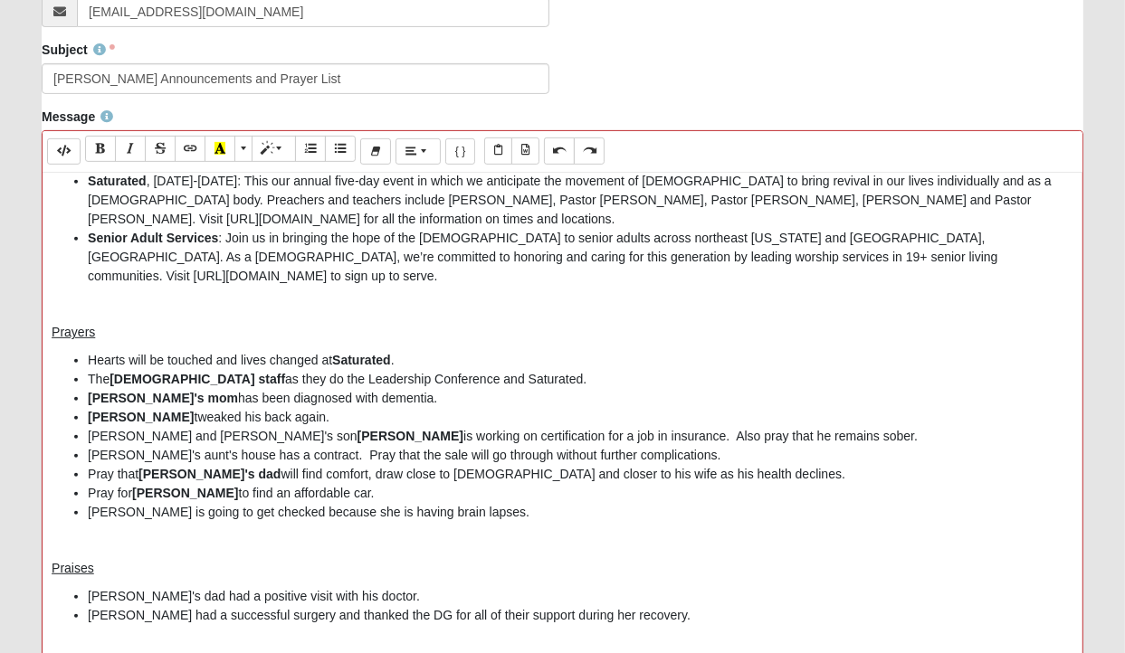
scroll to position [571, 0]
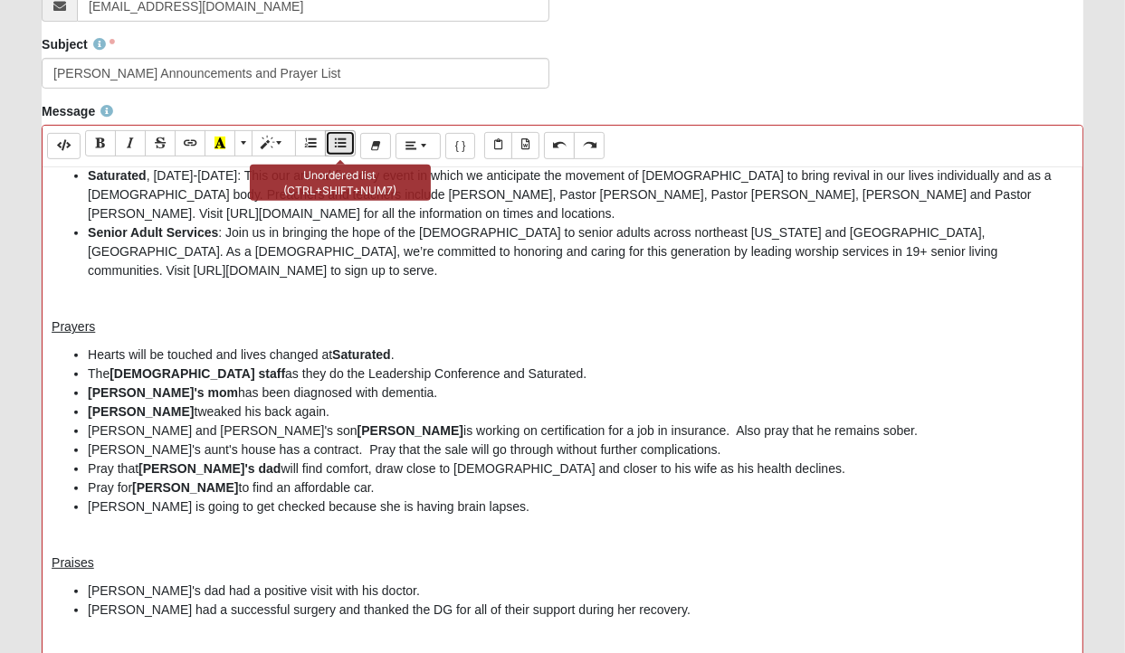
click at [342, 141] on icon "Unordered list (CTRL+SHIFT+NUM7)" at bounding box center [340, 143] width 11 height 13
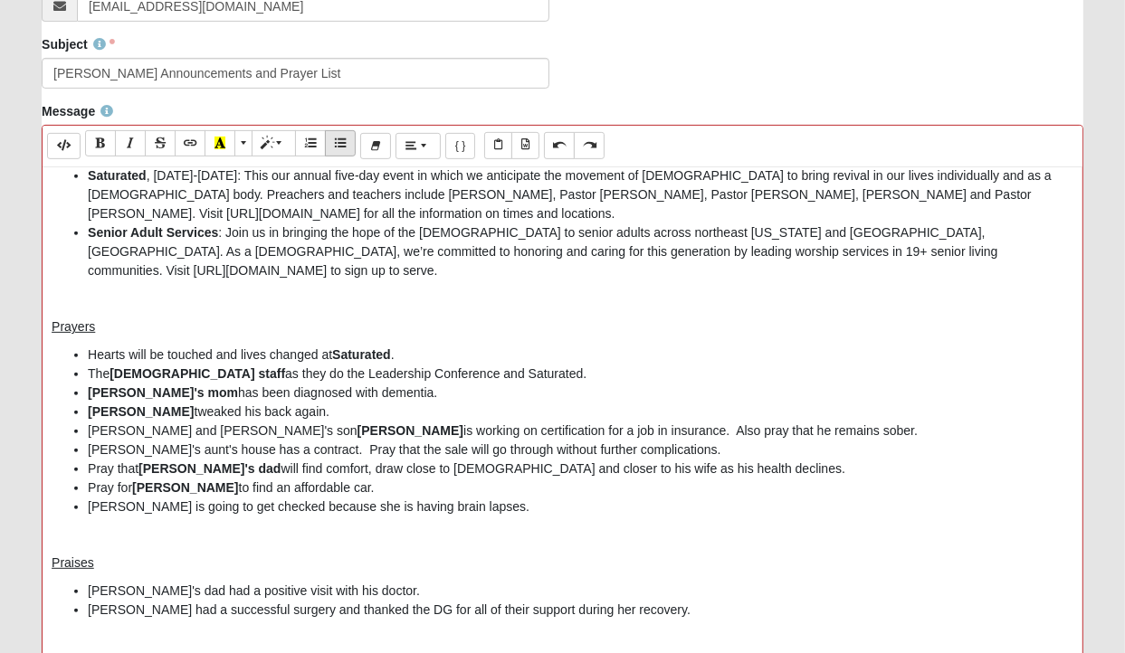
scroll to position [838, 0]
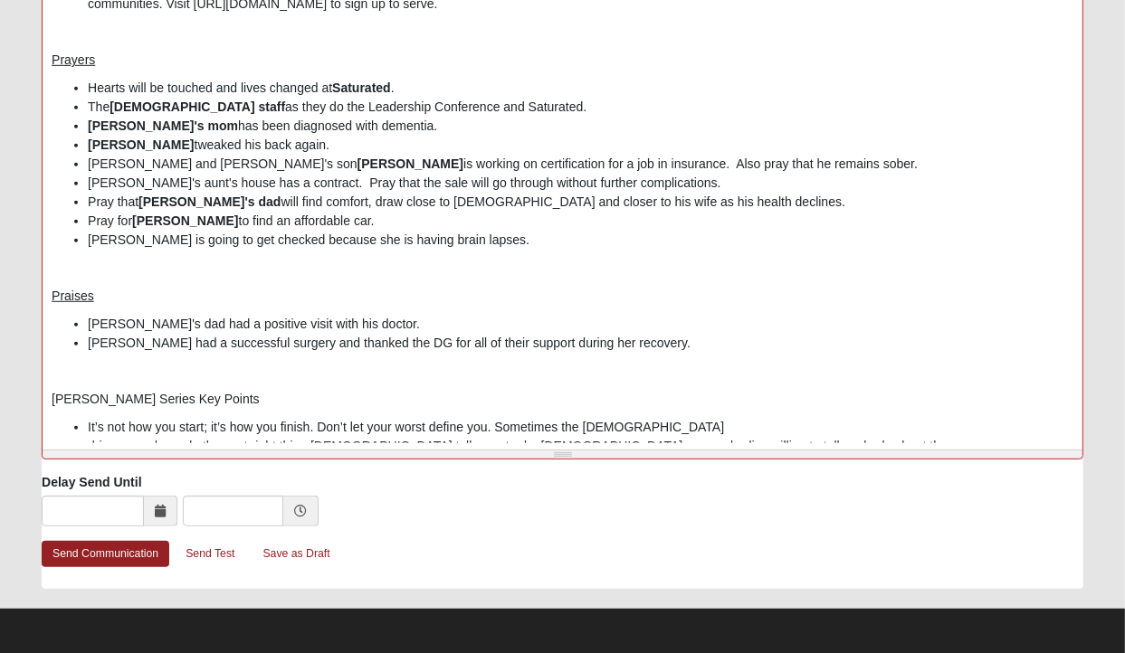
click at [319, 418] on li "It’s not how you start; it’s how you finish. Don’t let your worst define you. S…" at bounding box center [581, 427] width 986 height 19
click at [268, 437] on li "Don’t let your worst define you. Sometimes the [DEMOGRAPHIC_DATA]" at bounding box center [581, 446] width 986 height 19
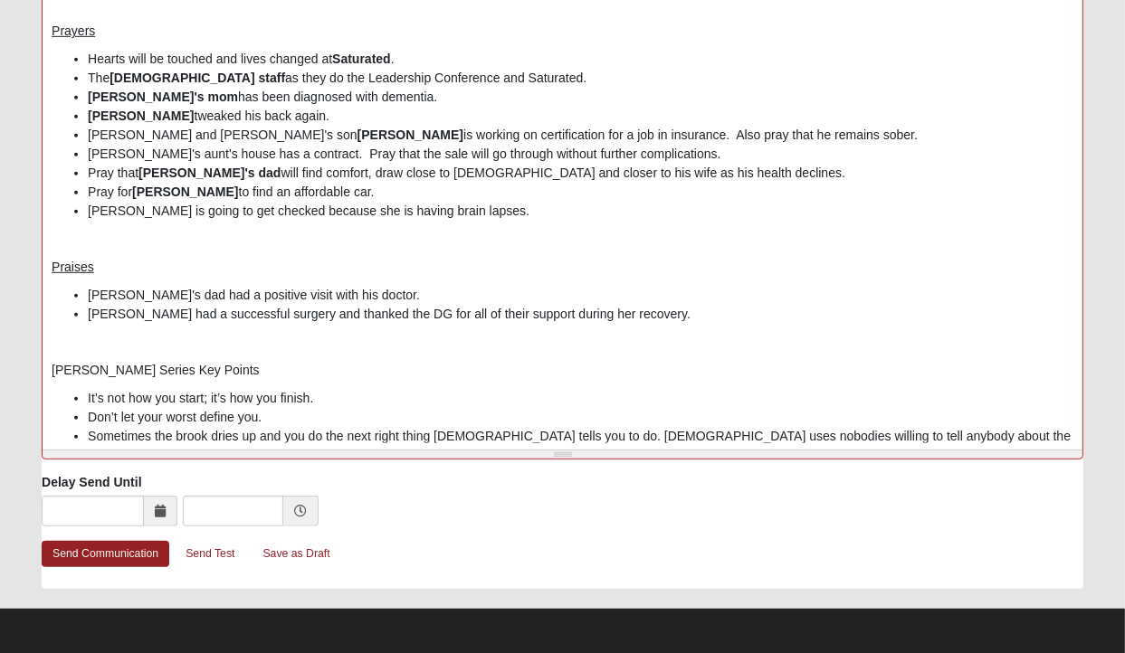
click at [549, 427] on li "Sometimes the brook dries up and you do the next right thing [DEMOGRAPHIC_DATA]…" at bounding box center [581, 436] width 986 height 19
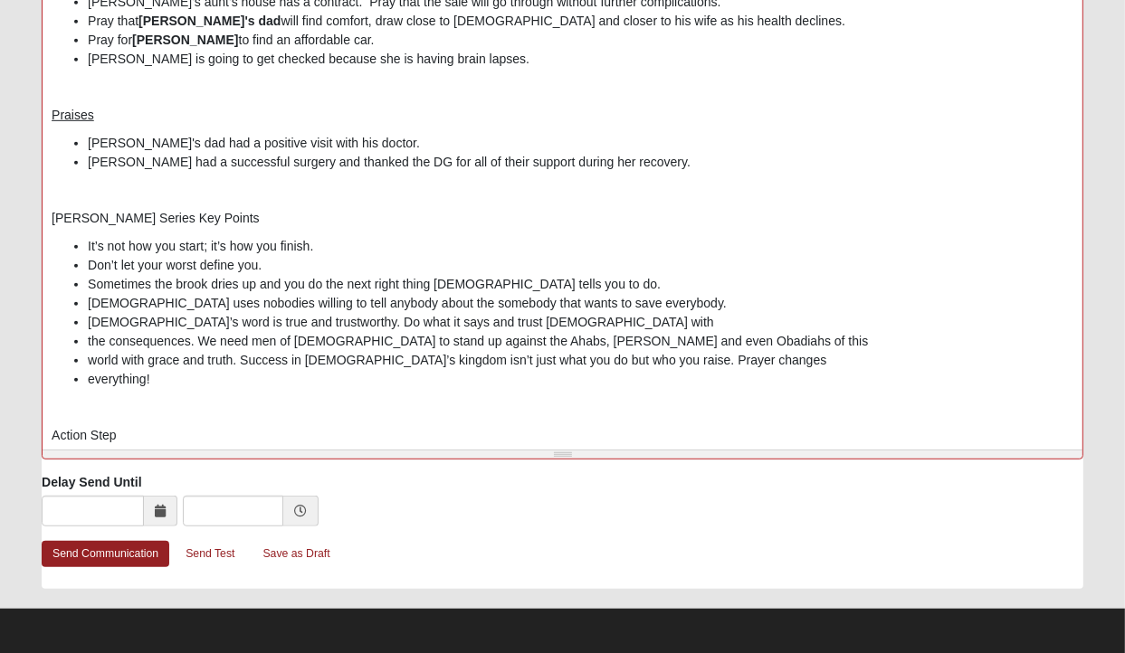
scroll to position [275, 0]
click at [523, 313] on li "[DEMOGRAPHIC_DATA]’s word is true and trustworthy. Do what it says and trust [D…" at bounding box center [581, 322] width 986 height 19
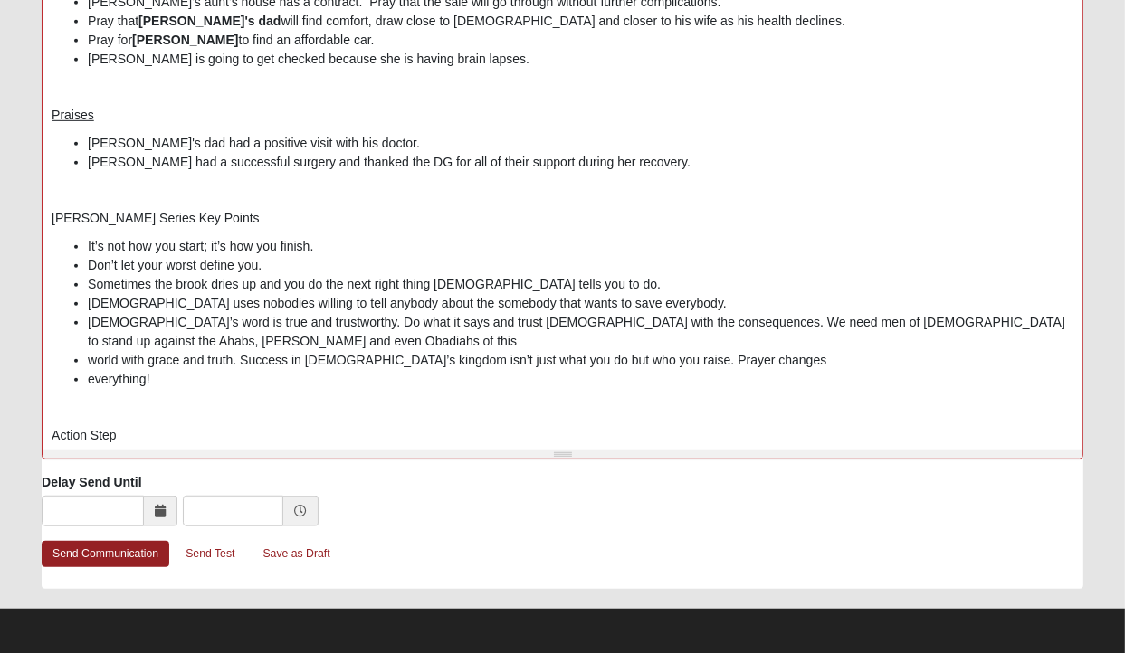
click at [591, 313] on li "[DEMOGRAPHIC_DATA]’s word is true and trustworthy. Do what it says and trust [D…" at bounding box center [581, 332] width 986 height 38
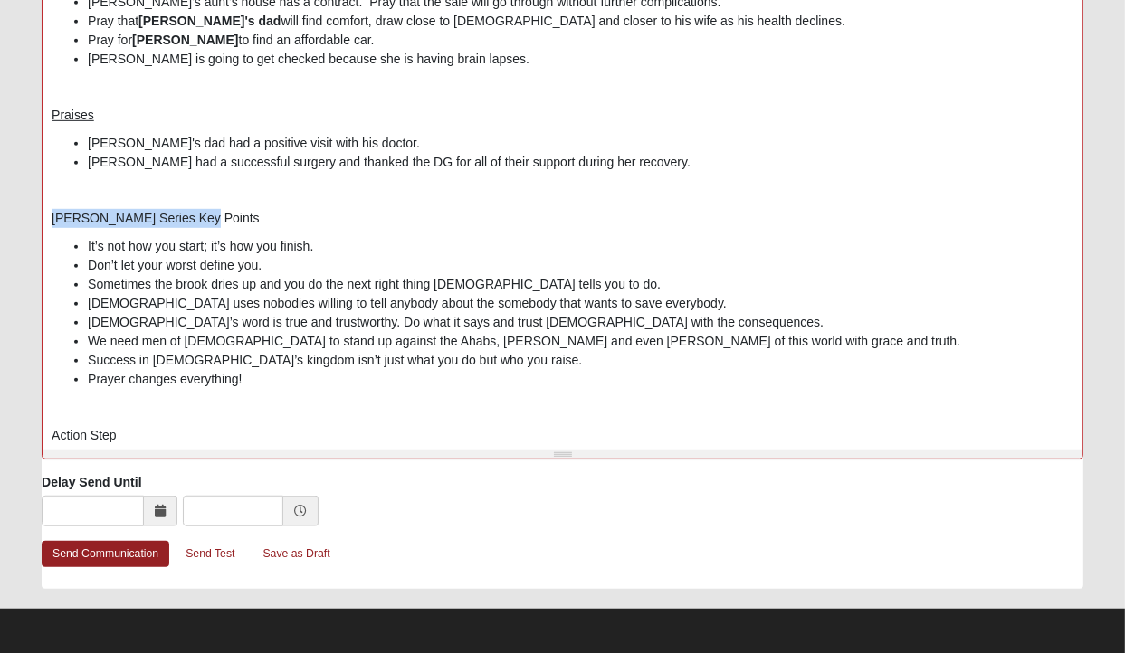
drag, startPoint x: 52, startPoint y: 194, endPoint x: 188, endPoint y: 203, distance: 136.9
click at [188, 209] on p "[PERSON_NAME] Series Key Points" at bounding box center [563, 218] width 1022 height 19
click at [144, 426] on p "Action Step" at bounding box center [563, 435] width 1022 height 19
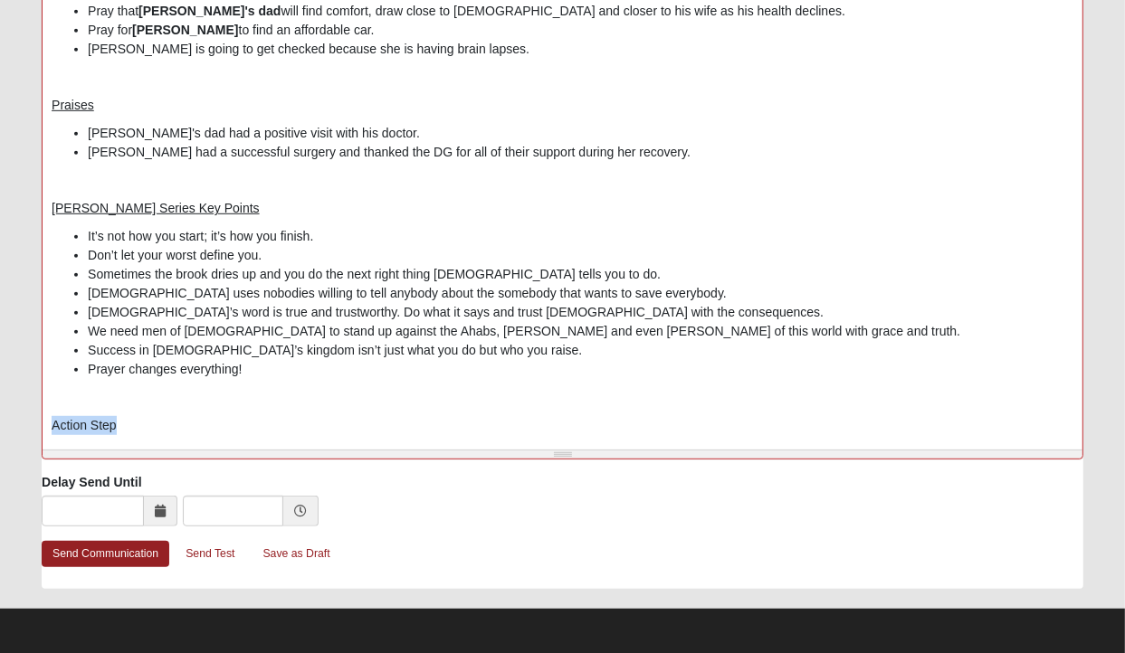
drag, startPoint x: 49, startPoint y: 403, endPoint x: 112, endPoint y: 406, distance: 63.5
click at [112, 406] on div "[PERSON_NAME] Announcements and Prayer List Announcements Saturated , [DATE]-[D…" at bounding box center [563, 171] width 1040 height 543
click at [639, 444] on p "Prayer changes everything! Pray consistently every day this week for one of you…" at bounding box center [563, 453] width 1022 height 19
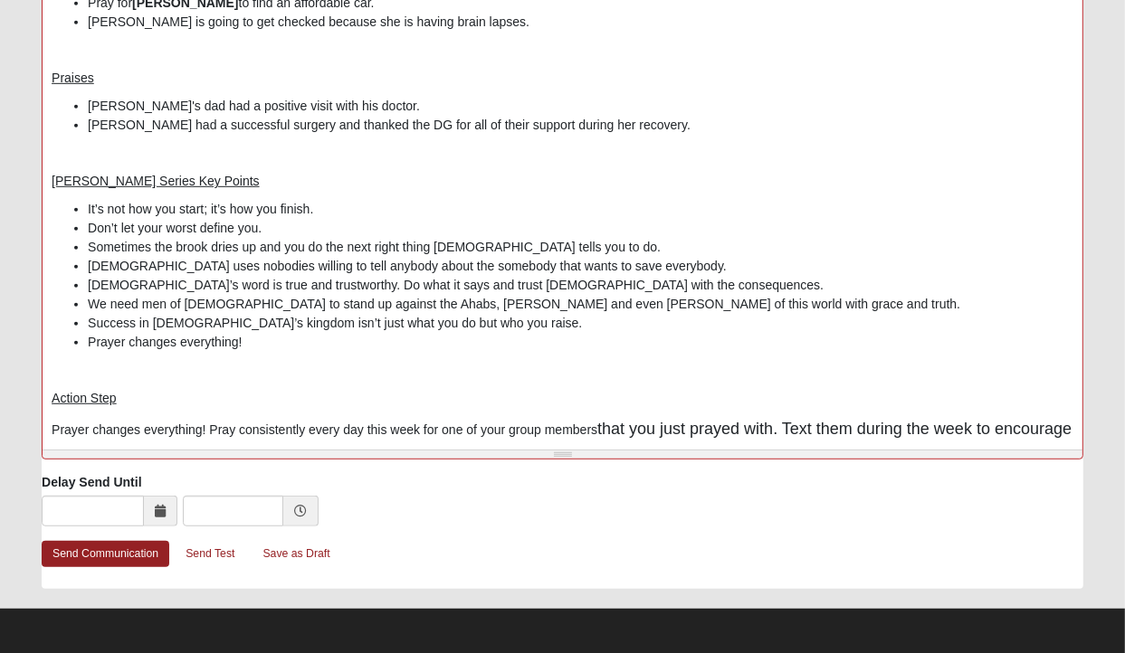
scroll to position [341, 0]
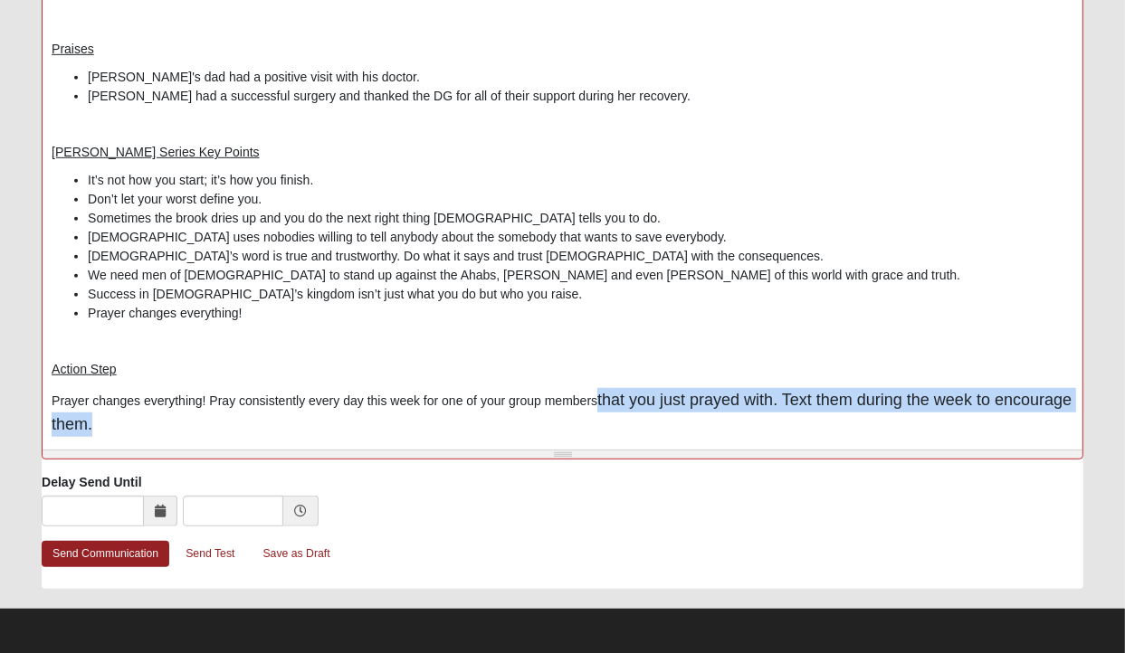
drag, startPoint x: 602, startPoint y: 379, endPoint x: 610, endPoint y: 409, distance: 31.0
click at [610, 409] on p "Prayer changes everything! Pray consistently every day this week for one of you…" at bounding box center [563, 412] width 1022 height 49
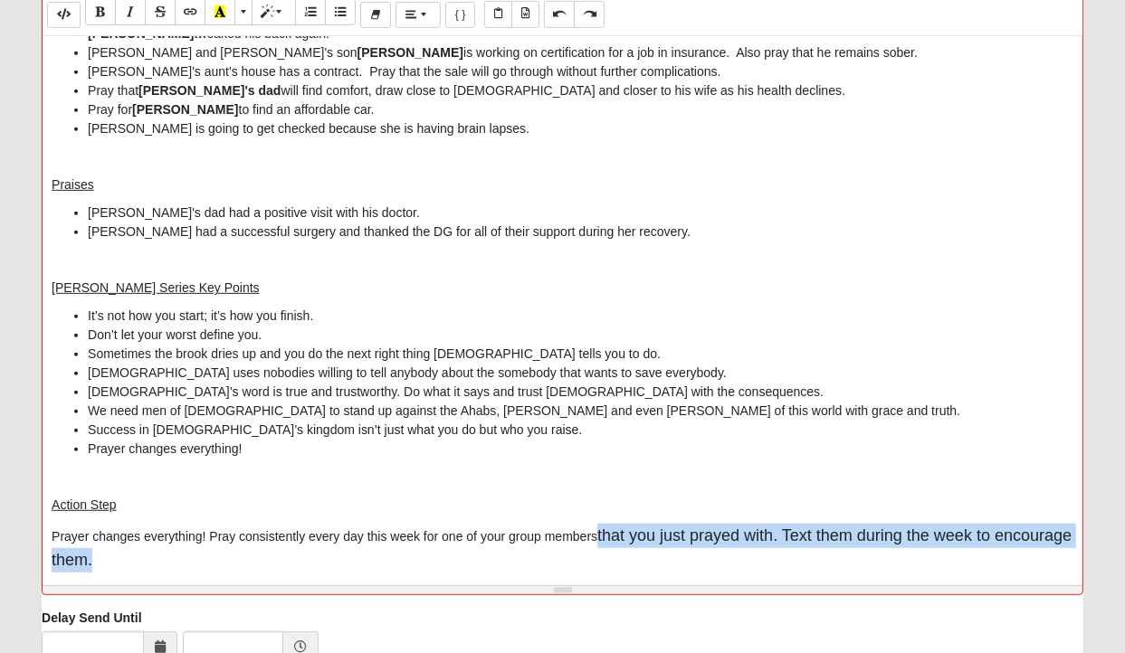
scroll to position [655, 0]
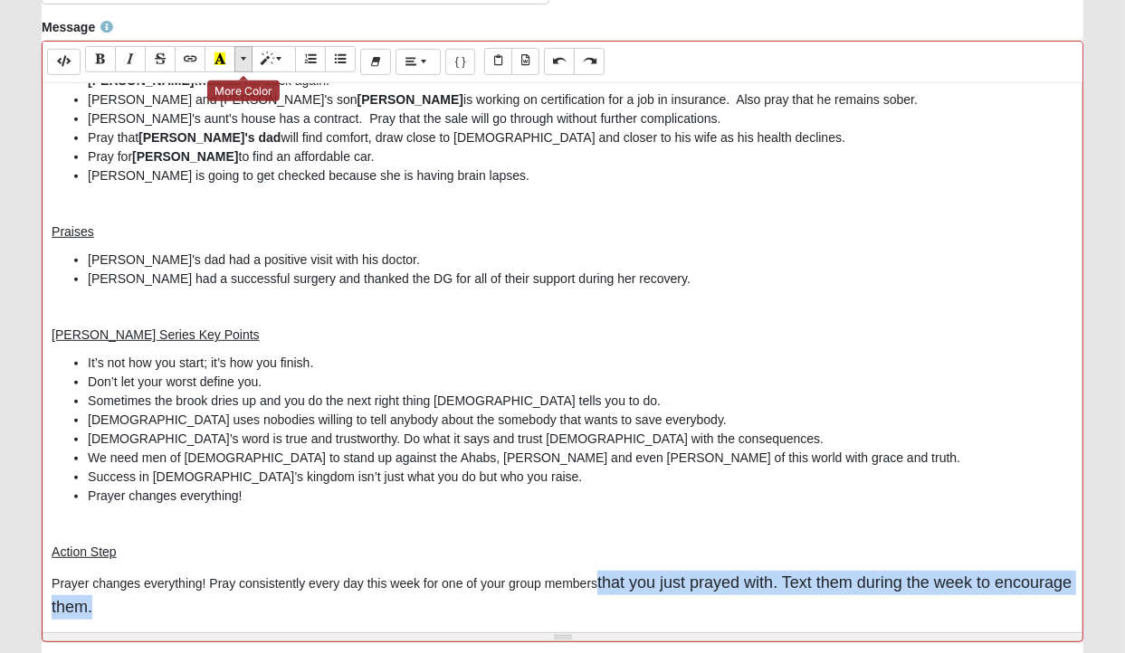
click at [246, 53] on span "More Color" at bounding box center [245, 58] width 11 height 13
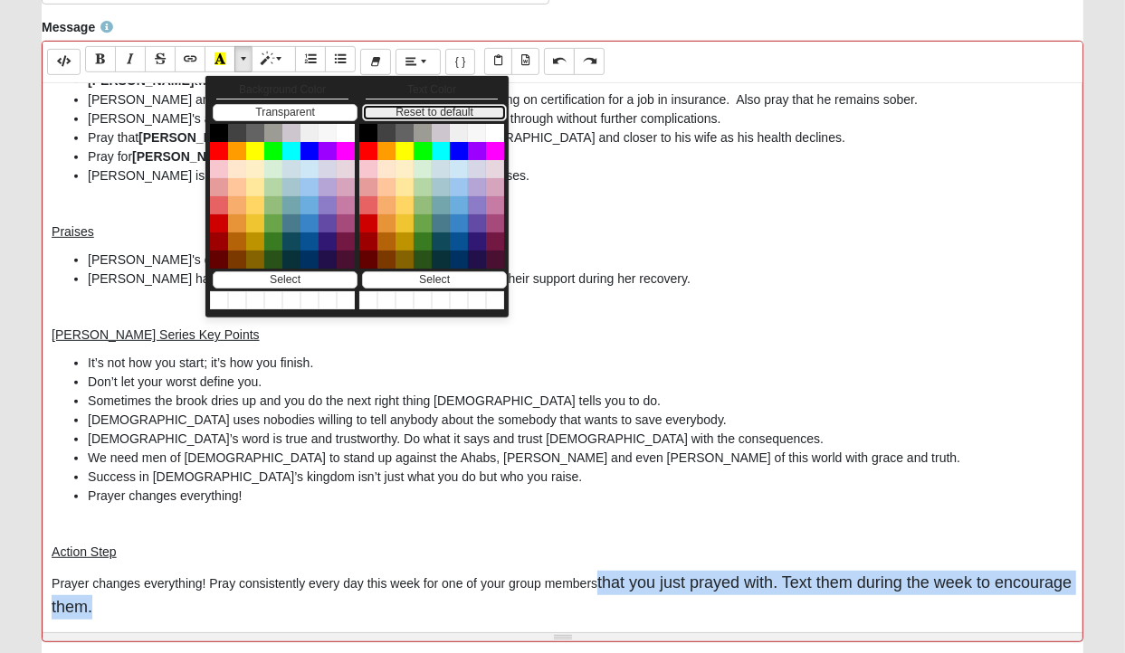
click at [373, 111] on button "Reset to default" at bounding box center [434, 112] width 145 height 17
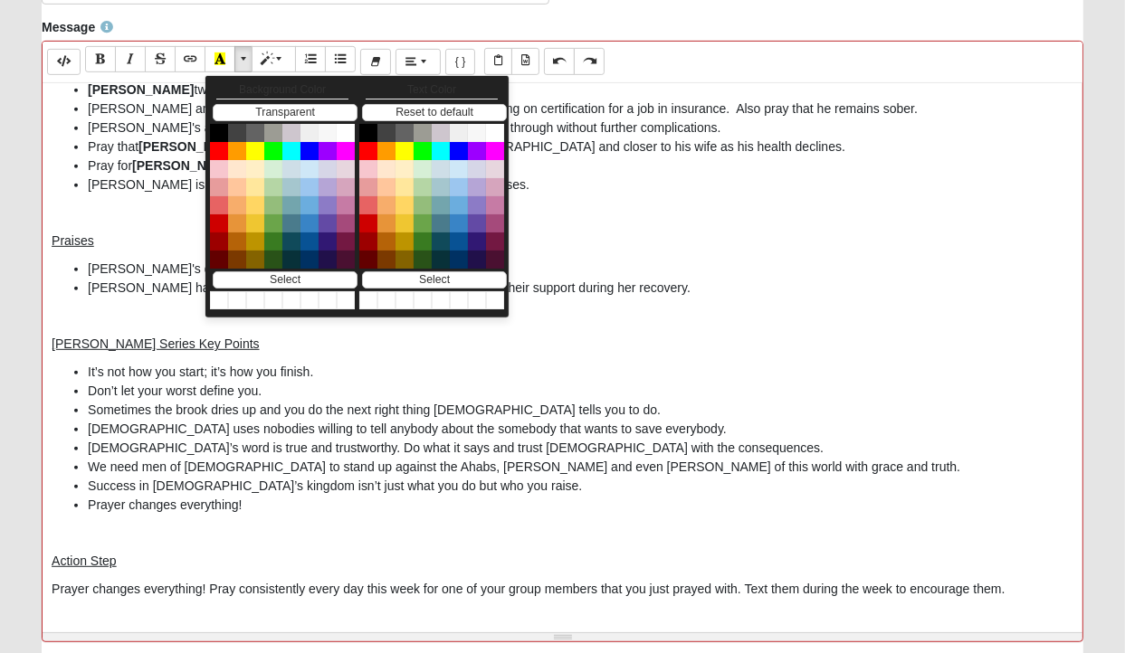
click at [626, 608] on p at bounding box center [563, 617] width 1022 height 19
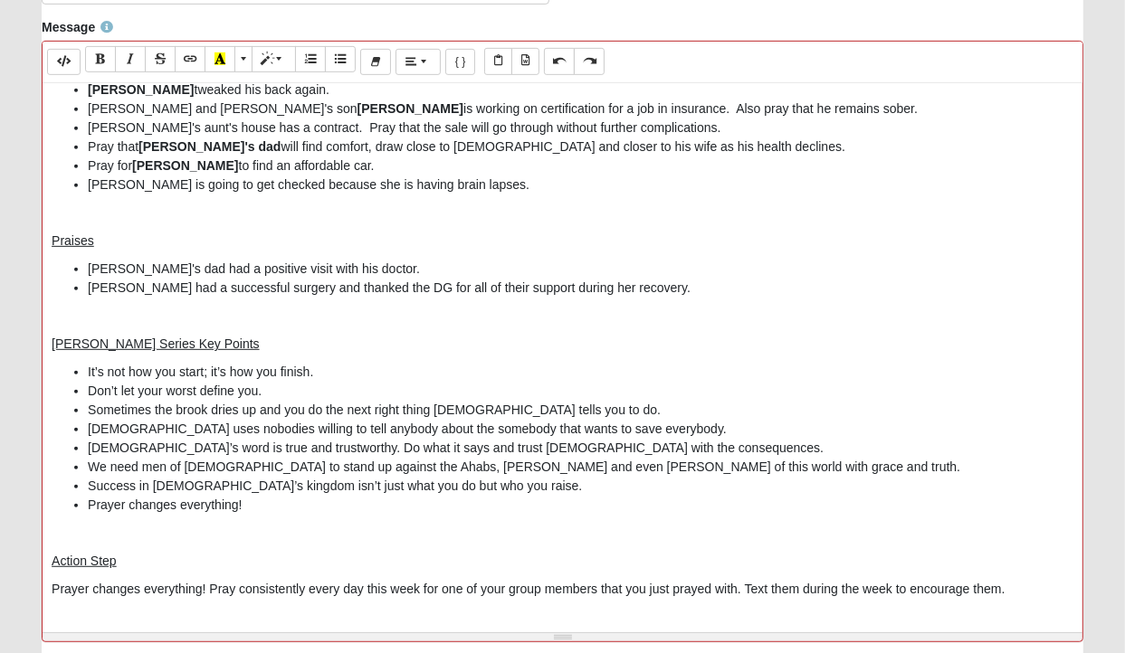
click at [597, 580] on p "Prayer changes everything! Pray consistently every day this week for one of you…" at bounding box center [563, 589] width 1022 height 19
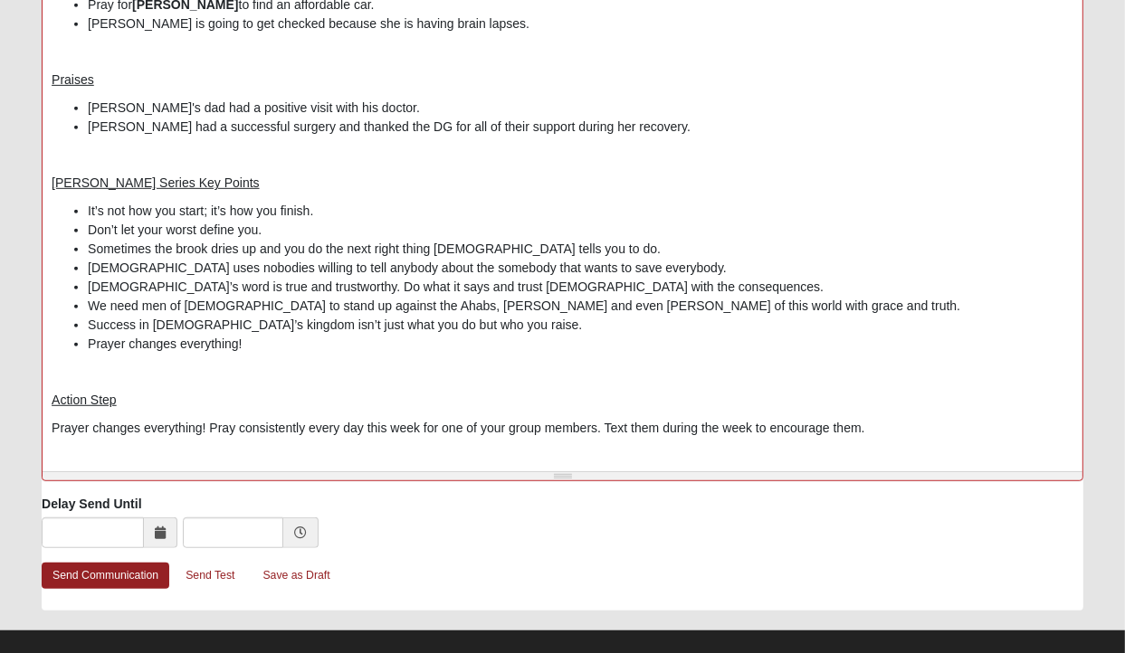
scroll to position [838, 0]
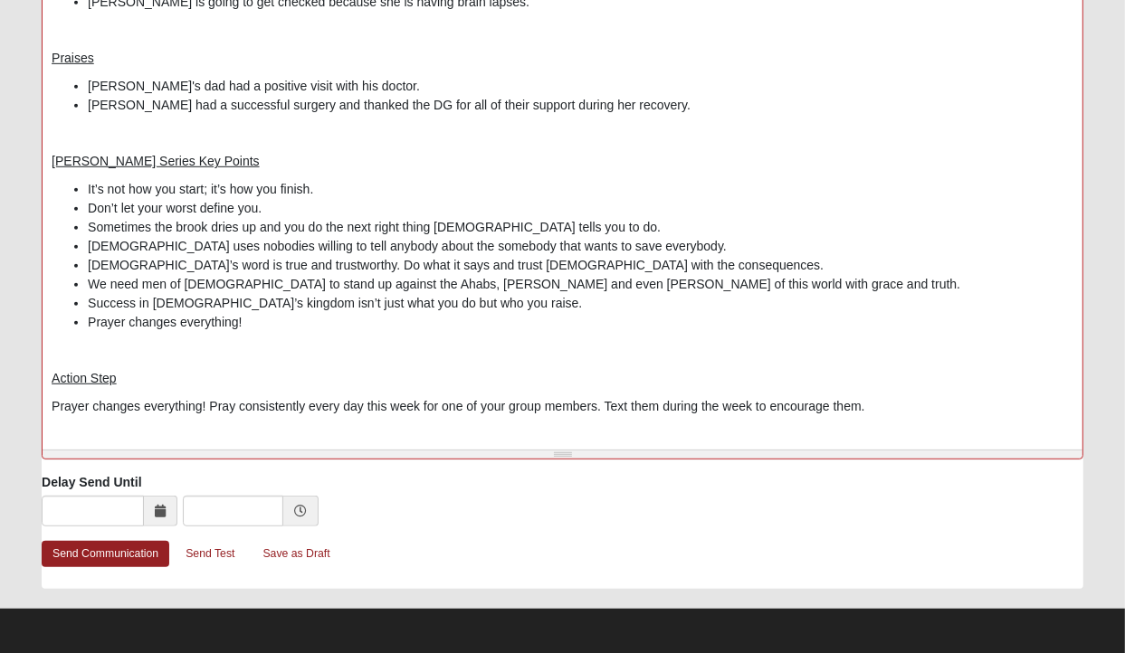
click at [898, 397] on p "Prayer changes everything! Pray consistently every day this week for one of you…" at bounding box center [563, 406] width 1022 height 19
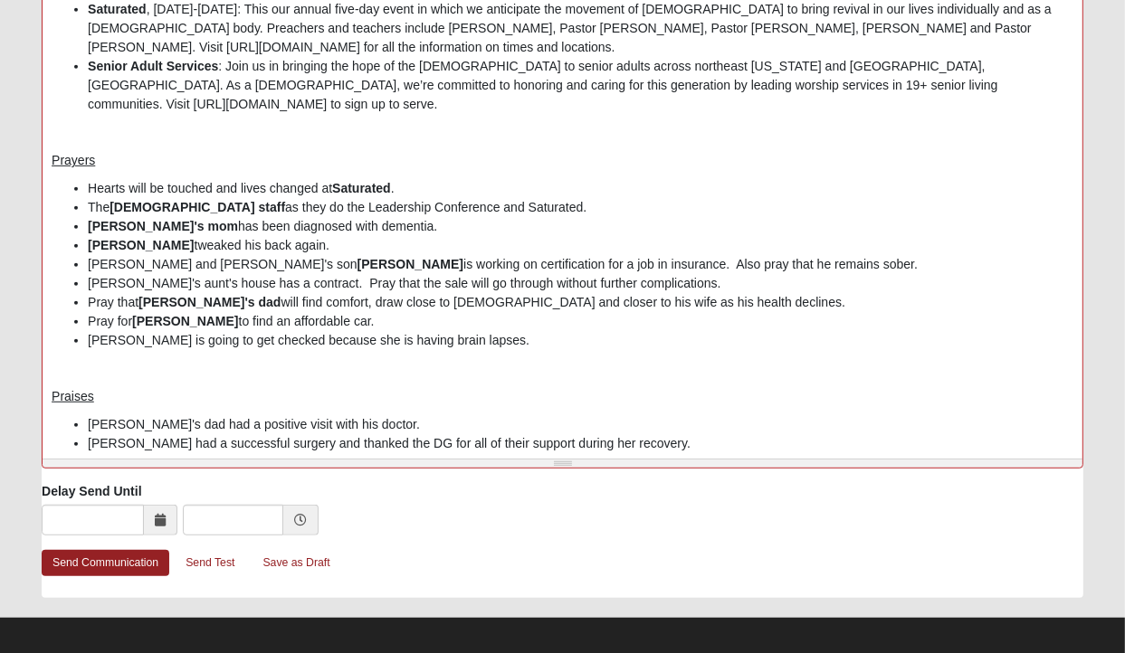
scroll to position [0, 0]
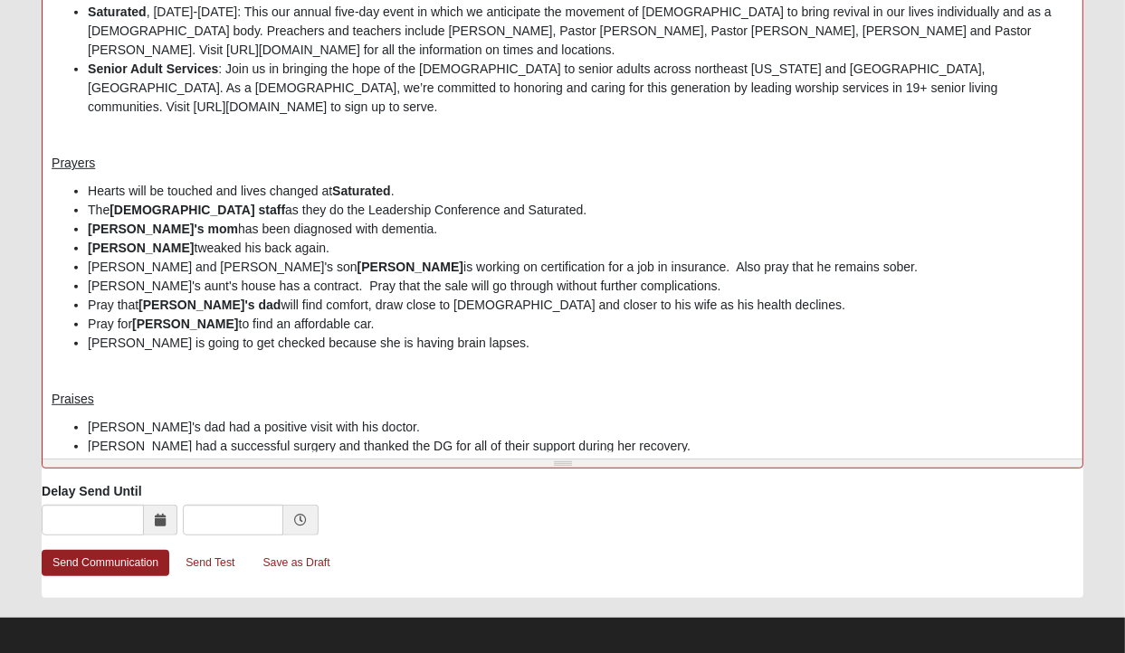
click at [107, 334] on li "[PERSON_NAME] is going to get checked because she is having brain lapses." at bounding box center [581, 343] width 986 height 19
click at [540, 334] on li "[PERSON_NAME] is going to get checked because she is having brain lapses." at bounding box center [581, 343] width 986 height 19
click at [116, 558] on link "Send Communication" at bounding box center [106, 563] width 128 height 26
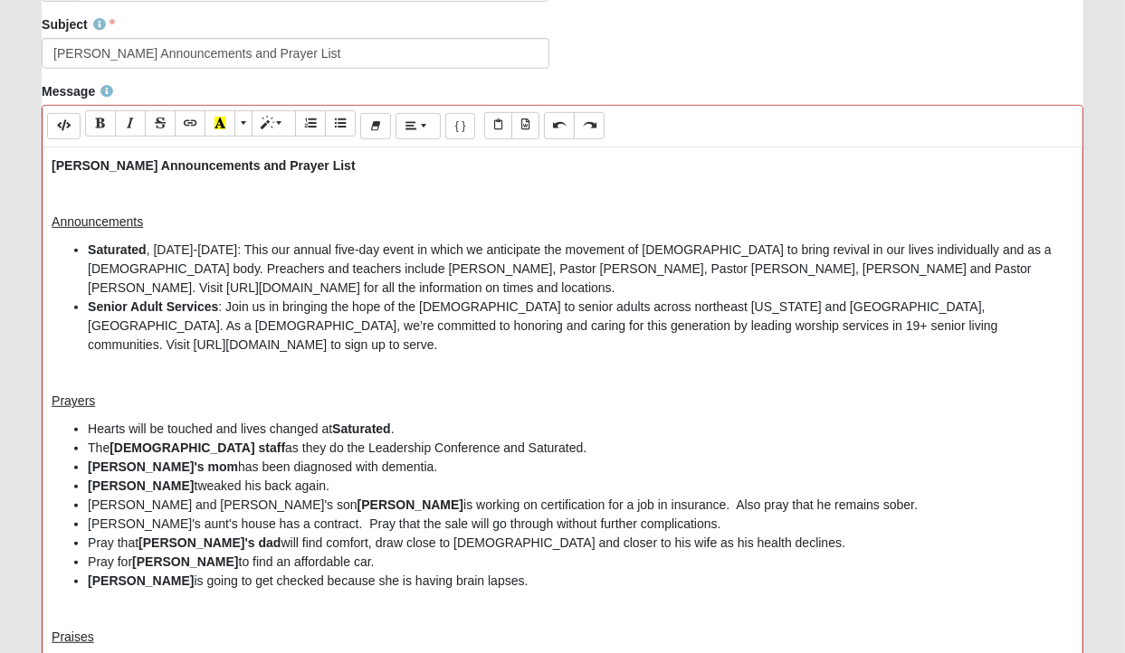
scroll to position [760, 0]
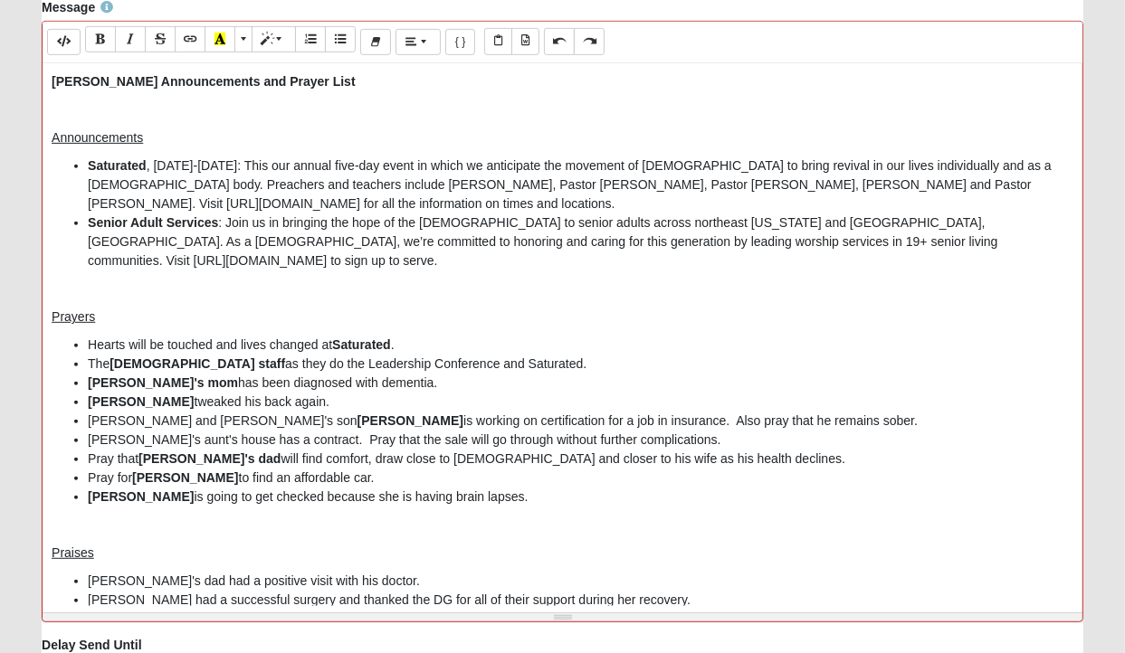
click at [62, 359] on ul "Hearts will be touched and lives changed at Saturated . The [DEMOGRAPHIC_DATA] …" at bounding box center [563, 421] width 1022 height 171
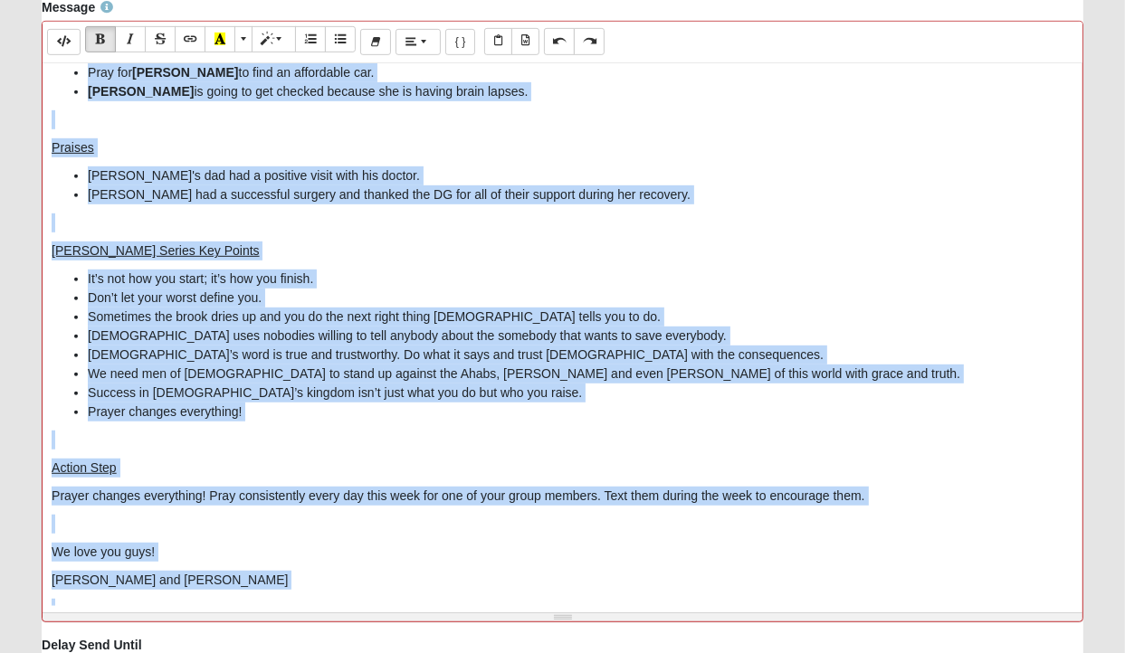
scroll to position [923, 0]
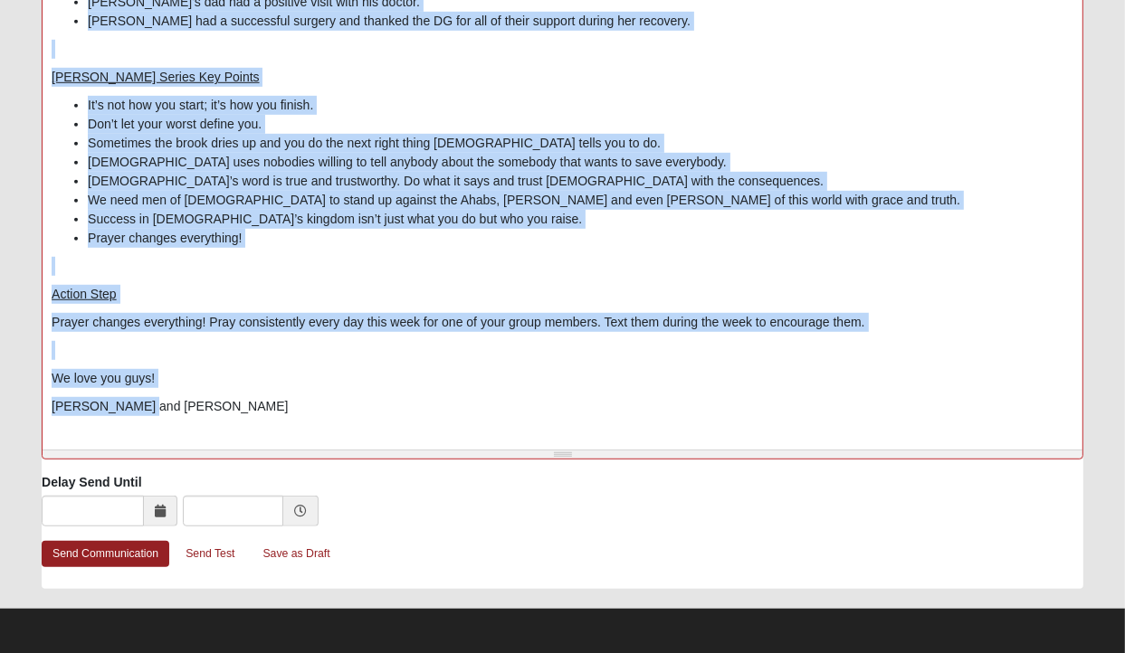
drag, startPoint x: 47, startPoint y: 81, endPoint x: 194, endPoint y: 386, distance: 339.2
click at [194, 386] on div "[PERSON_NAME] Announcements and Prayer List Announcements Saturated , [DATE]-[D…" at bounding box center [563, 171] width 1040 height 543
copy div "Lorem IP Dolorsitametc adi Elitse Doei Temporincidid Utlaboree , Doloremag 47-6…"
click at [498, 344] on div "[PERSON_NAME] Announcements and Prayer List Announcements Saturated , [DATE]-[D…" at bounding box center [563, 171] width 1040 height 543
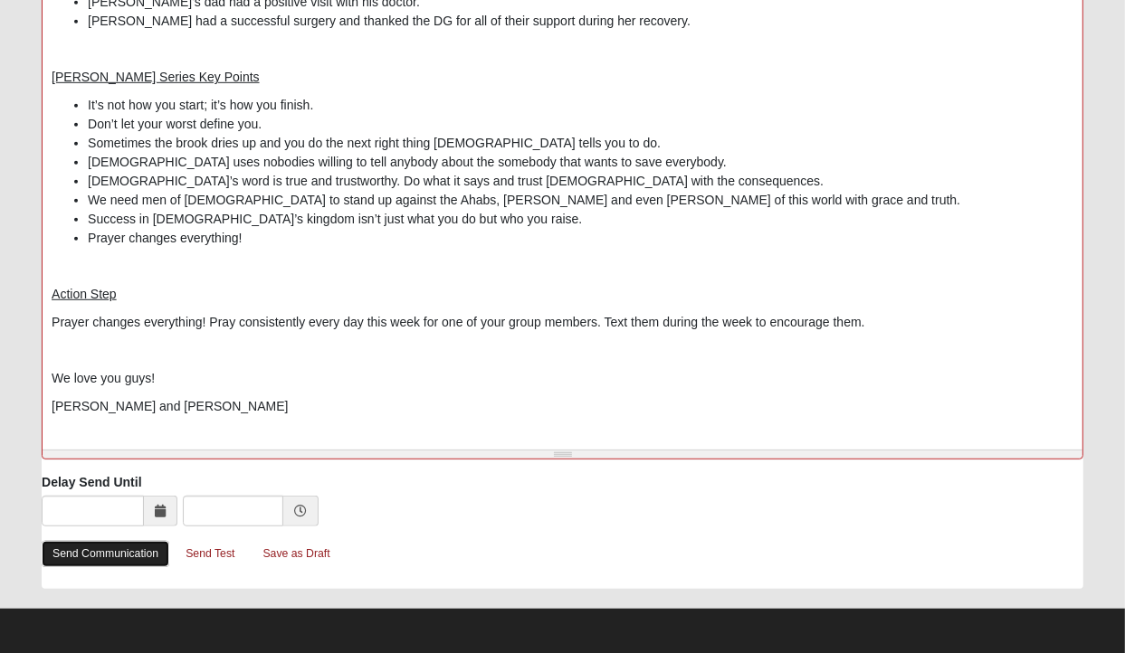
click at [109, 555] on link "Send Communication" at bounding box center [106, 554] width 128 height 26
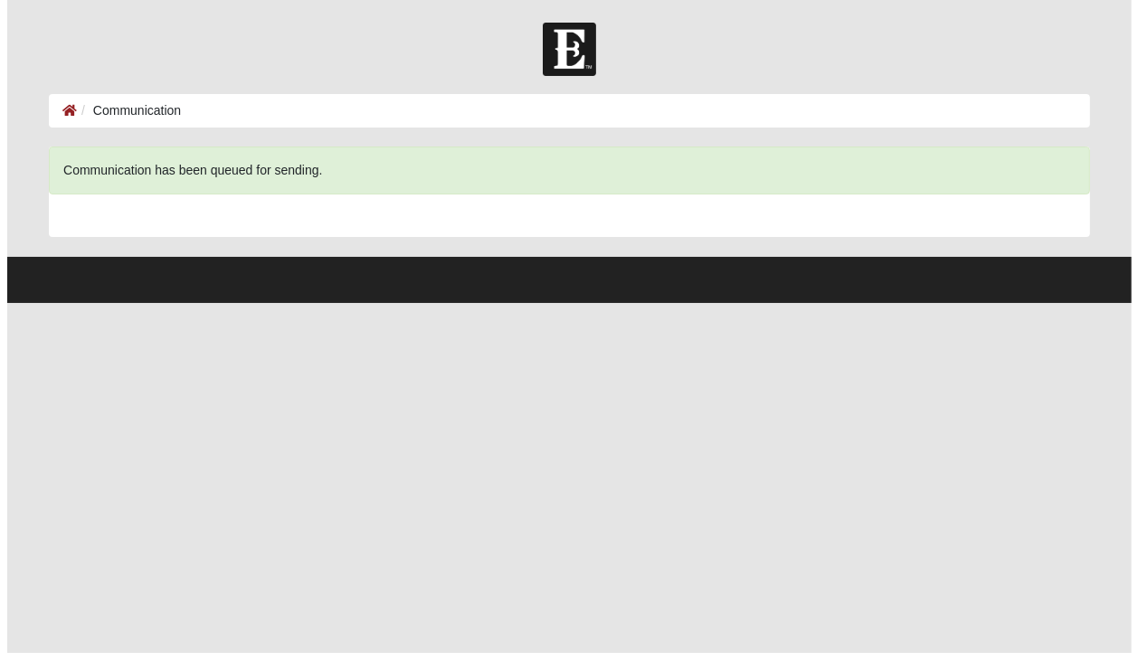
scroll to position [0, 0]
